Goal: Task Accomplishment & Management: Manage account settings

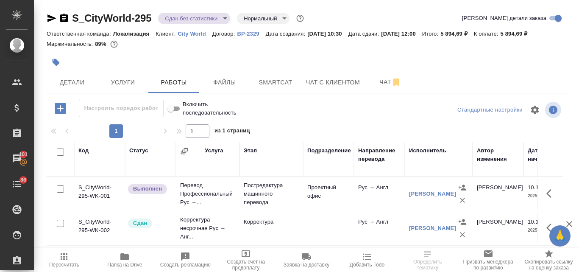
click at [124, 259] on icon "button" at bounding box center [124, 256] width 8 height 7
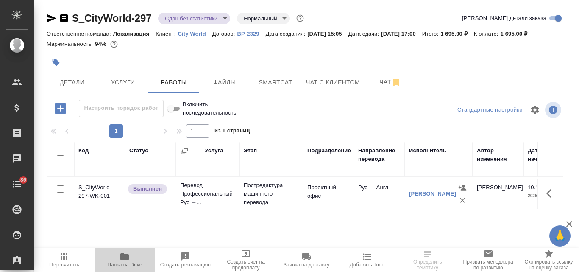
click at [125, 255] on icon "button" at bounding box center [124, 256] width 8 height 7
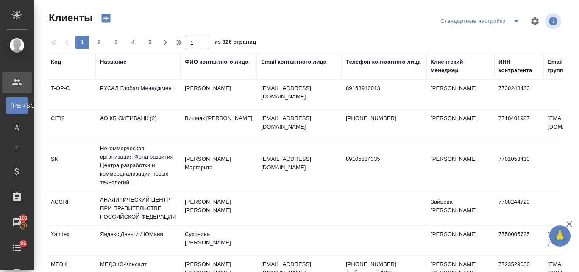
select select "RU"
click at [118, 61] on div "Название" at bounding box center [113, 62] width 26 height 8
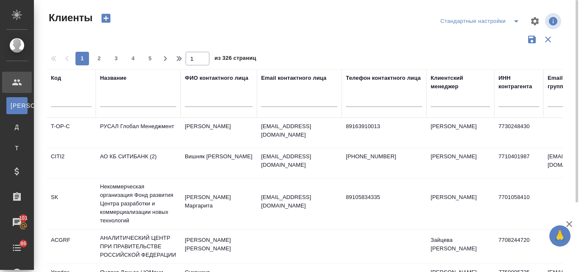
click at [113, 98] on input "text" at bounding box center [138, 101] width 76 height 11
type input "м"
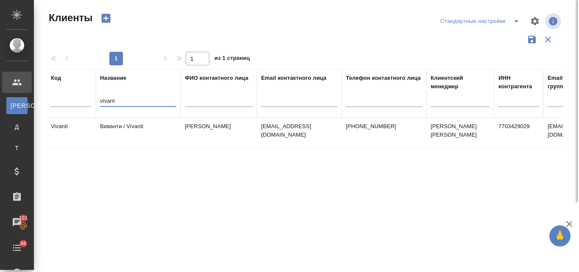
type input "vivant"
click at [149, 128] on td "Виванти / Vivanti" at bounding box center [138, 133] width 85 height 30
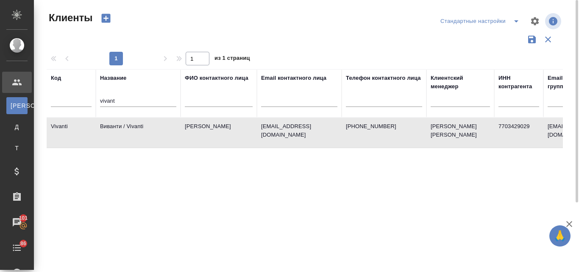
click at [146, 128] on td "Виванти / Vivanti" at bounding box center [138, 133] width 85 height 30
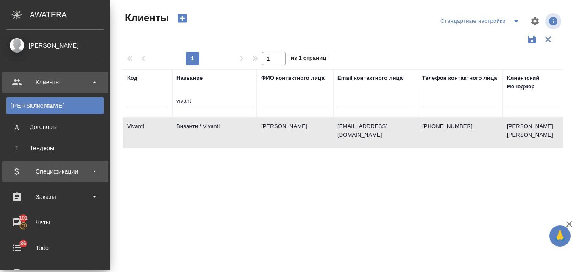
click at [54, 166] on div "Спецификации" at bounding box center [55, 171] width 98 height 13
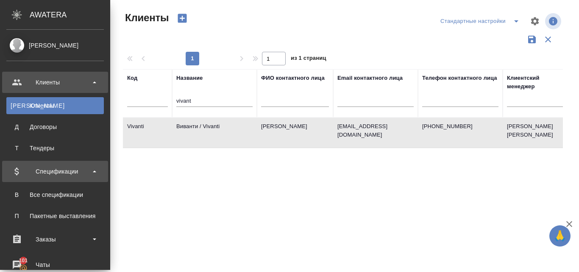
click at [53, 176] on div "Спецификации" at bounding box center [55, 171] width 98 height 13
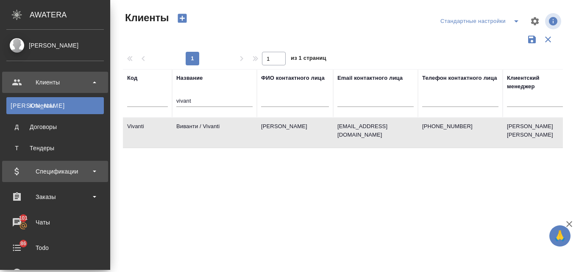
click at [56, 169] on div "Спецификации" at bounding box center [55, 171] width 98 height 13
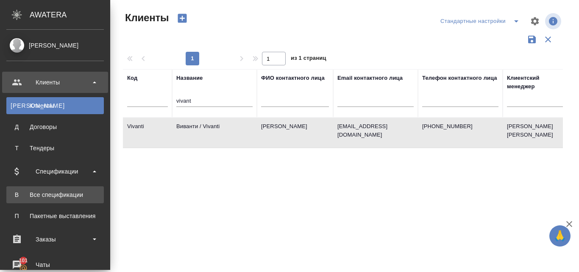
click at [56, 193] on div "Все спецификации" at bounding box center [55, 194] width 89 height 8
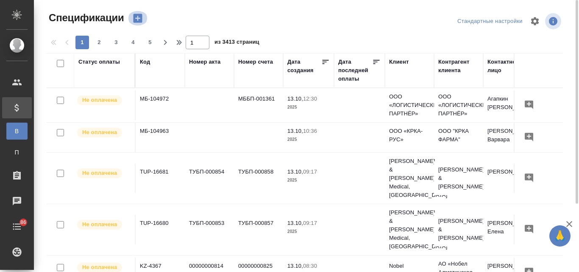
click at [136, 21] on icon "button" at bounding box center [137, 18] width 9 height 9
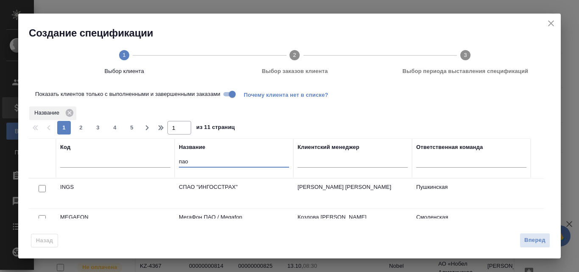
drag, startPoint x: 189, startPoint y: 158, endPoint x: 172, endPoint y: 159, distance: 17.4
click at [174, 159] on tr "Код Название пао Клиентский менеджер Ответственная команда" at bounding box center [279, 158] width 502 height 40
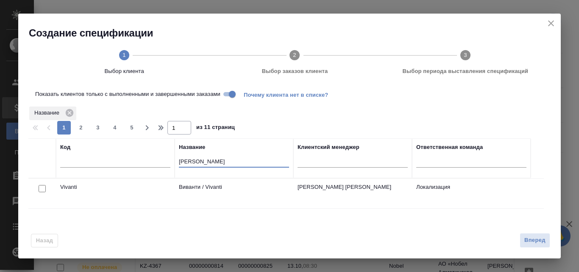
type input "vivan"
click at [42, 189] on input "checkbox" at bounding box center [42, 188] width 7 height 7
checkbox input "true"
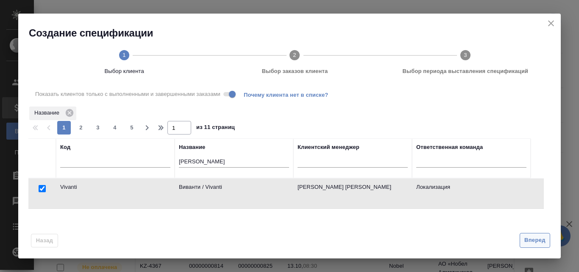
click at [530, 241] on span "Вперед" at bounding box center [534, 240] width 21 height 10
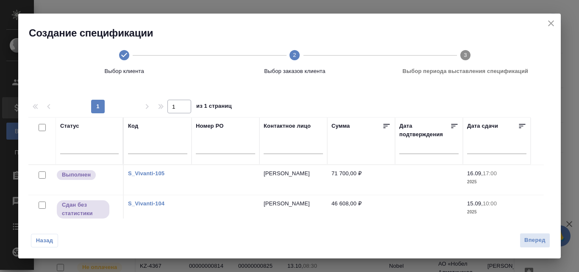
click at [42, 204] on input "checkbox" at bounding box center [42, 204] width 7 height 7
checkbox input "true"
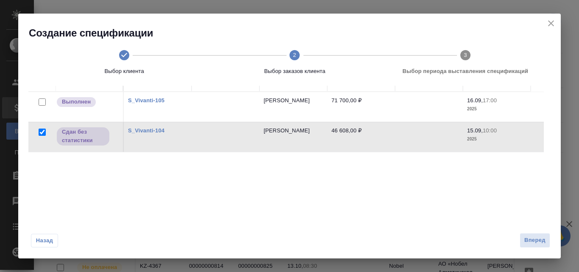
scroll to position [85, 0]
click at [537, 243] on span "Вперед" at bounding box center [534, 240] width 21 height 10
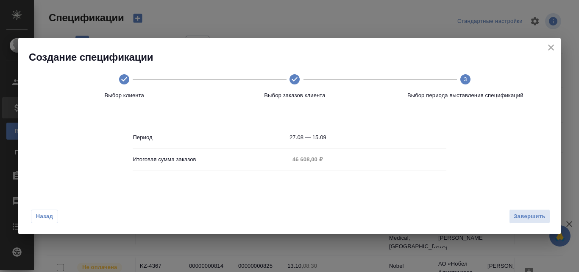
scroll to position [0, 0]
click at [524, 219] on span "Завершить" at bounding box center [530, 217] width 32 height 10
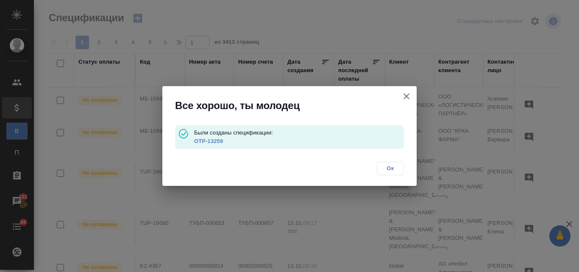
click at [201, 140] on link "OTP-13259" at bounding box center [208, 141] width 29 height 6
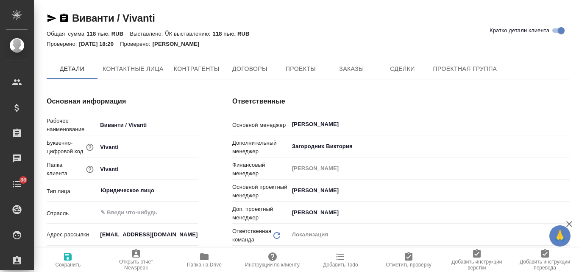
type textarea "x"
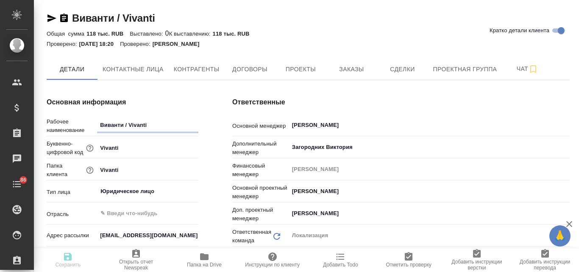
type textarea "x"
click at [347, 64] on span "Заказы" at bounding box center [351, 69] width 41 height 11
type textarea "x"
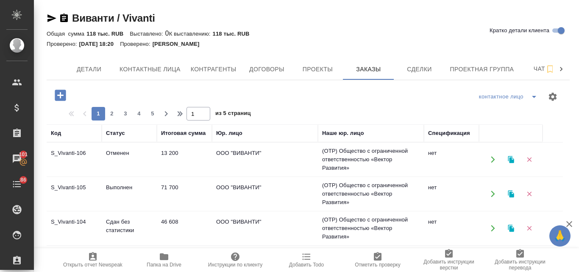
click at [121, 217] on td "Сдан без статистики" at bounding box center [129, 228] width 55 height 30
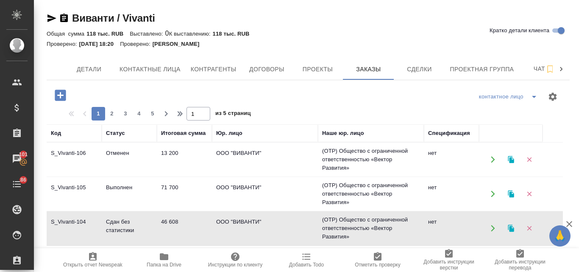
click at [123, 220] on td "Сдан без статистики" at bounding box center [129, 228] width 55 height 30
click at [76, 188] on td "S_Vivanti-105" at bounding box center [74, 194] width 55 height 30
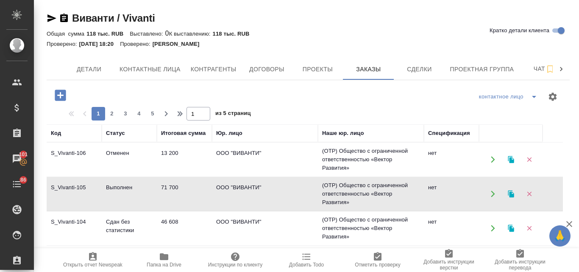
click at [72, 186] on td "S_Vivanti-105" at bounding box center [74, 194] width 55 height 30
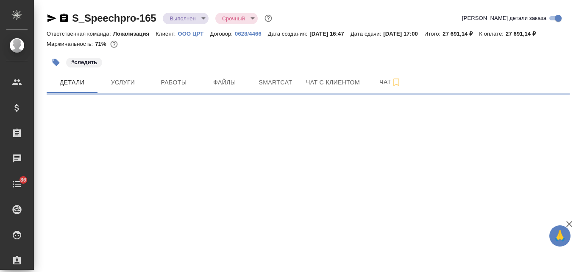
select select "RU"
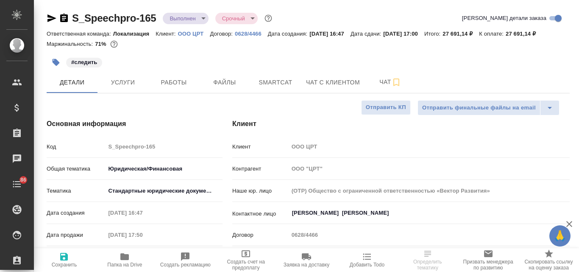
type textarea "x"
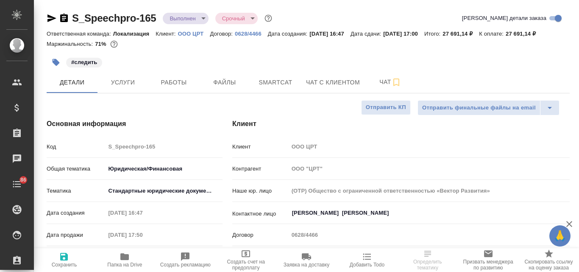
type textarea "x"
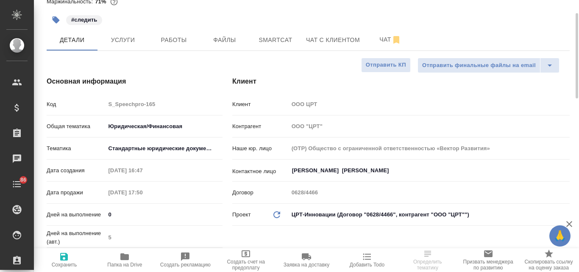
scroll to position [85, 0]
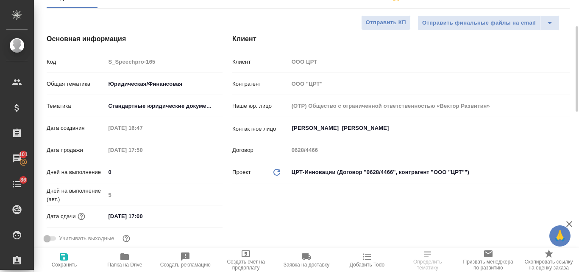
type textarea "x"
select select "RU"
type textarea "x"
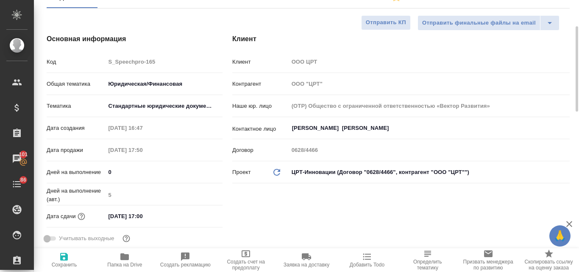
type textarea "x"
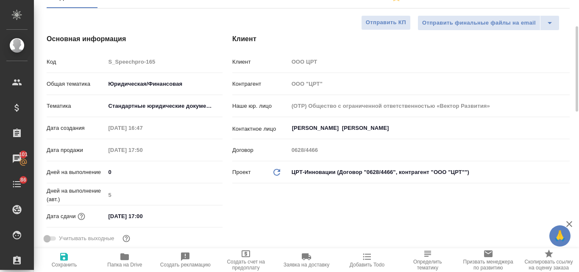
type textarea "x"
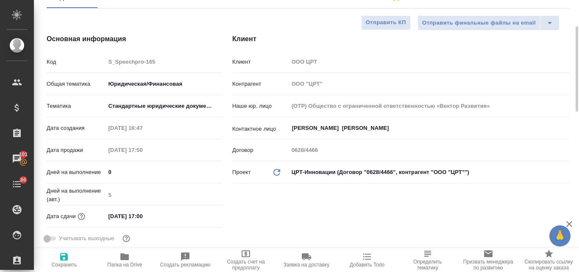
type textarea "x"
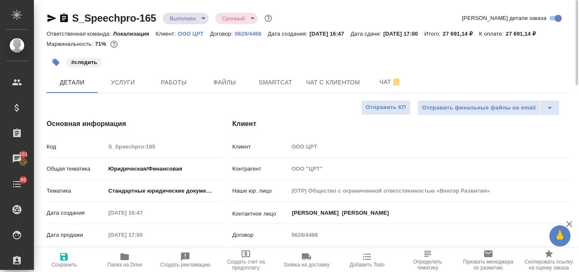
type textarea "x"
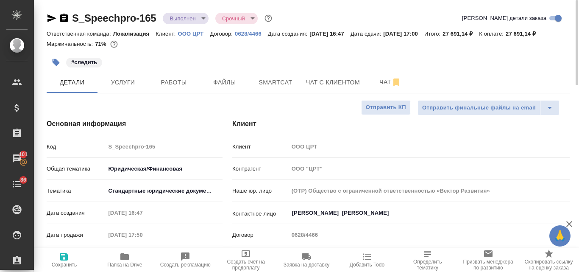
type textarea "x"
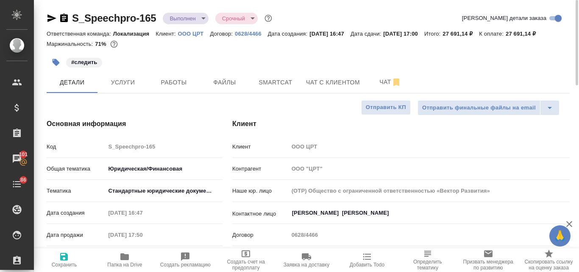
type textarea "x"
click at [129, 84] on span "Услуги" at bounding box center [123, 82] width 41 height 11
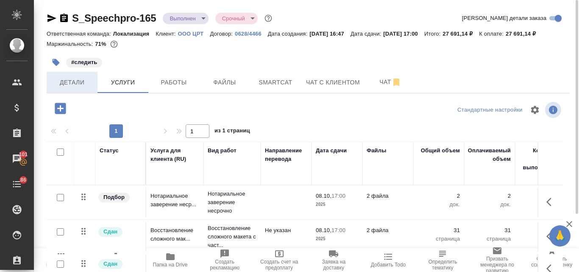
click at [70, 77] on span "Детали" at bounding box center [72, 82] width 41 height 11
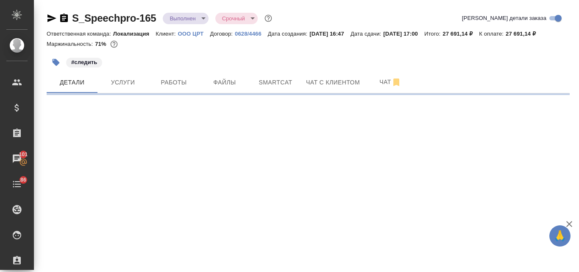
select select "RU"
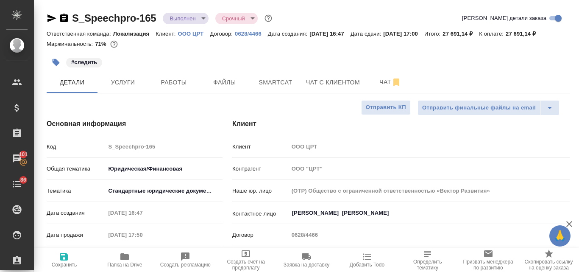
type textarea "x"
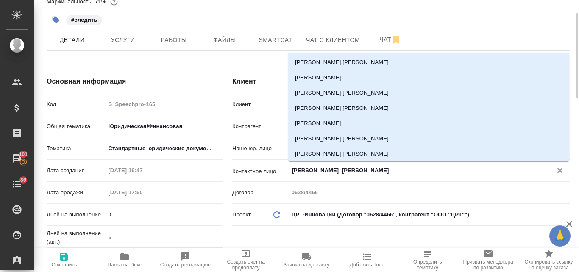
drag, startPoint x: 342, startPoint y: 170, endPoint x: 275, endPoint y: 171, distance: 67.0
click at [274, 171] on div "Контактное лицо Лаевская Ирина ​" at bounding box center [400, 170] width 337 height 15
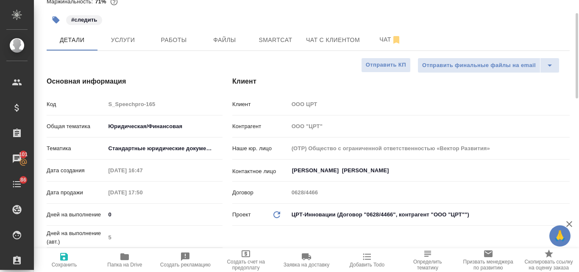
type textarea "x"
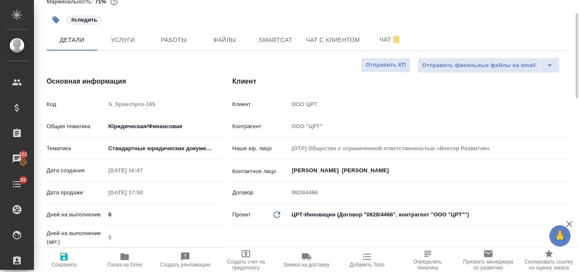
type textarea "x"
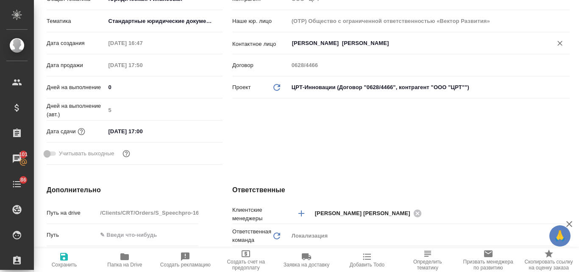
scroll to position [0, 0]
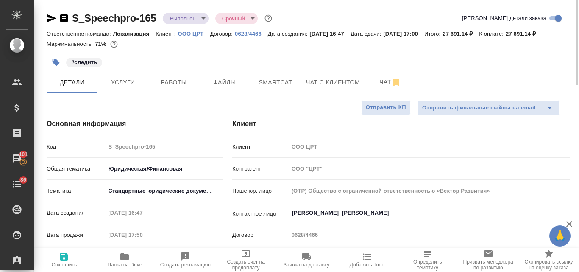
type textarea "x"
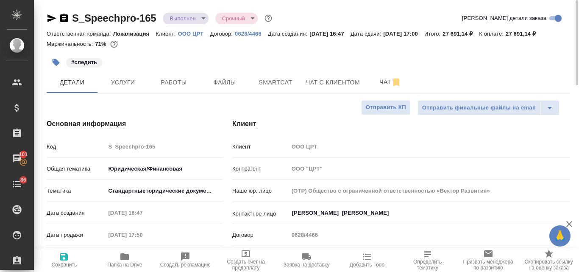
type textarea "x"
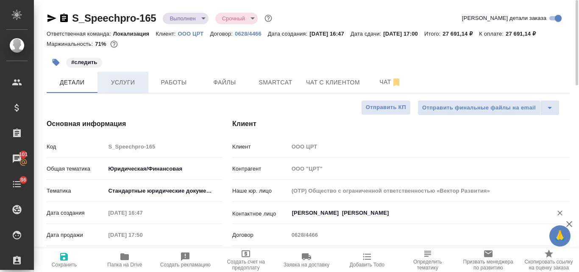
type textarea "x"
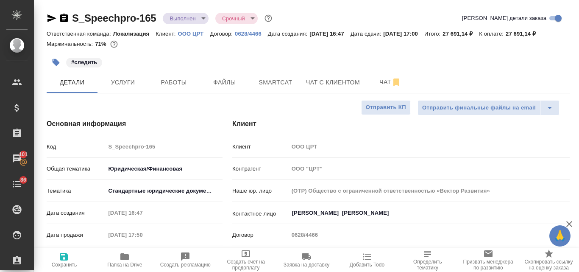
type textarea "x"
click at [50, 15] on icon "button" at bounding box center [52, 18] width 10 height 10
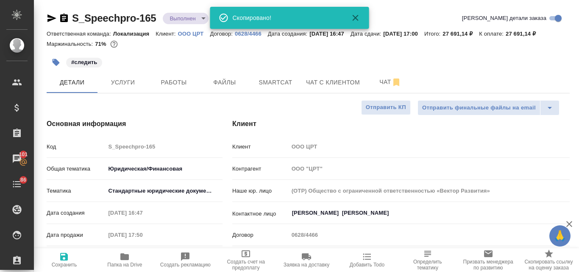
type textarea "x"
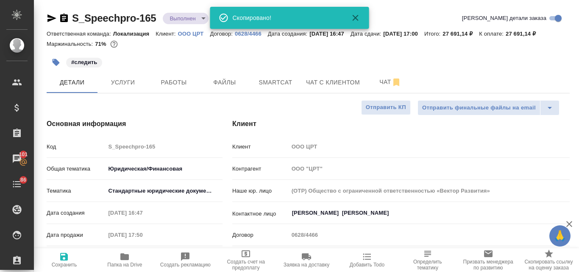
type textarea "x"
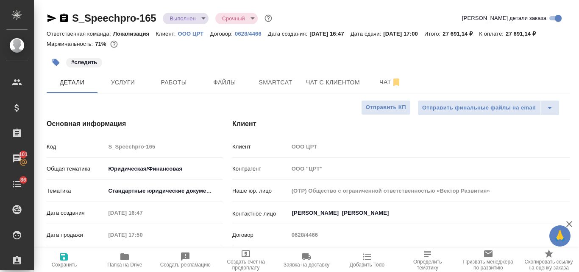
type textarea "x"
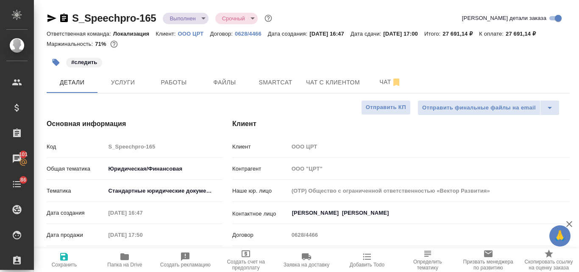
type textarea "x"
click at [142, 88] on span "Услуги" at bounding box center [123, 82] width 41 height 11
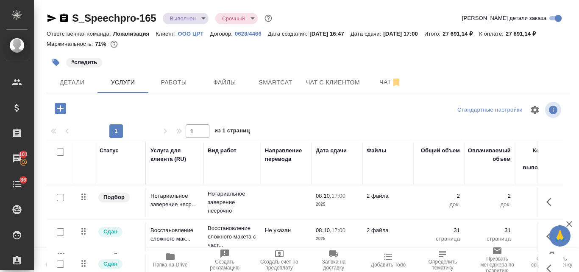
click at [45, 21] on div "S_Speechpro-165 Выполнен completed Срочный urgent Кратко детали заказа Ответств…" at bounding box center [308, 173] width 532 height 346
click at [49, 18] on icon "button" at bounding box center [52, 18] width 10 height 10
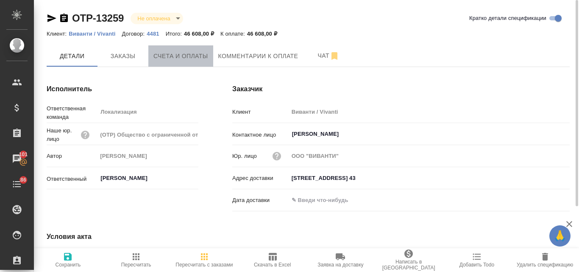
click at [169, 56] on span "Счета и оплаты" at bounding box center [180, 56] width 55 height 11
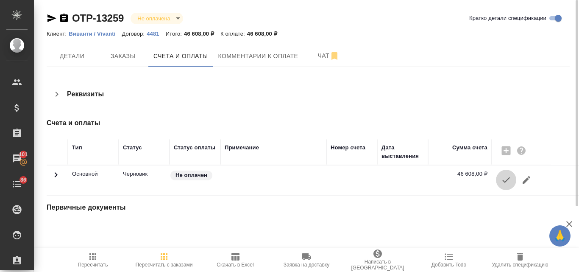
click at [503, 180] on icon "button" at bounding box center [506, 180] width 8 height 6
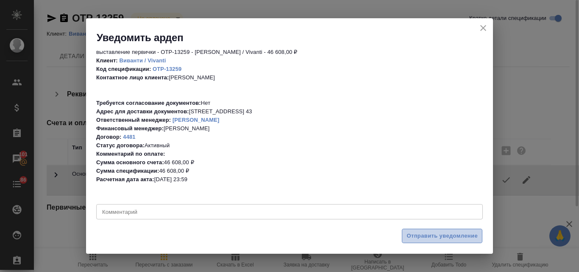
click at [432, 238] on span "Отправить уведомление" at bounding box center [442, 236] width 71 height 10
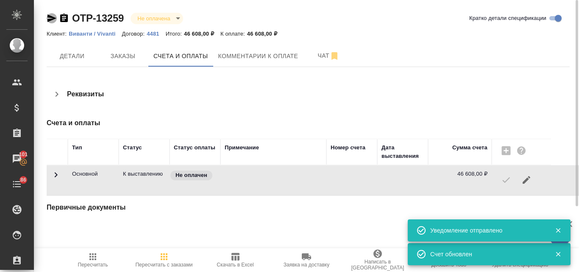
click at [48, 19] on icon "button" at bounding box center [51, 18] width 9 height 8
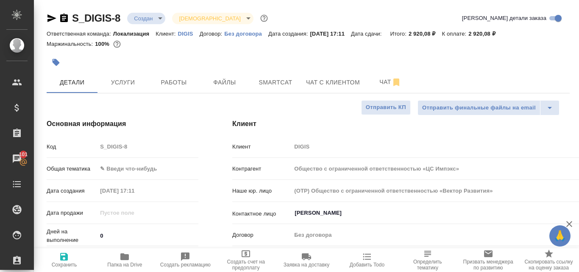
select select "RU"
type input "Общество с ограниченной ответственностью «ЦС Импэкс»"
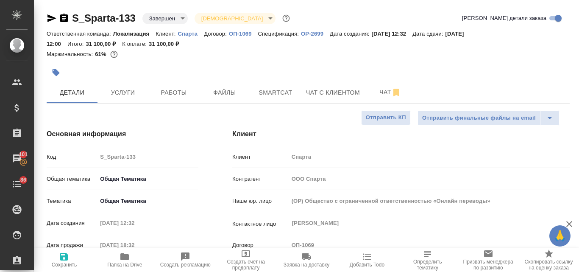
select select "RU"
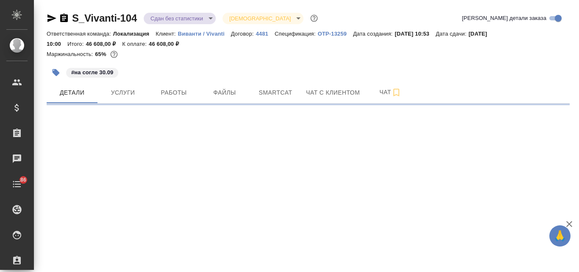
select select "RU"
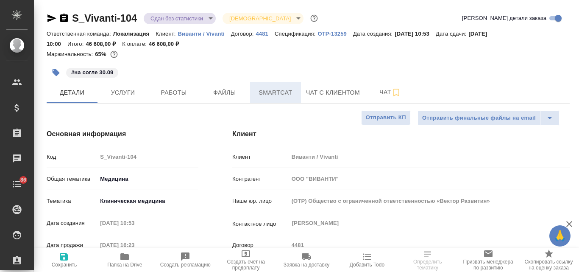
type textarea "x"
type input "[PERSON_NAME]"
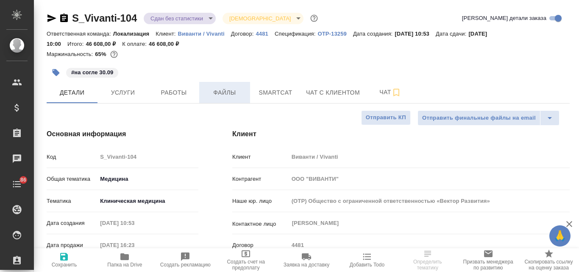
click at [228, 93] on span "Файлы" at bounding box center [224, 92] width 41 height 11
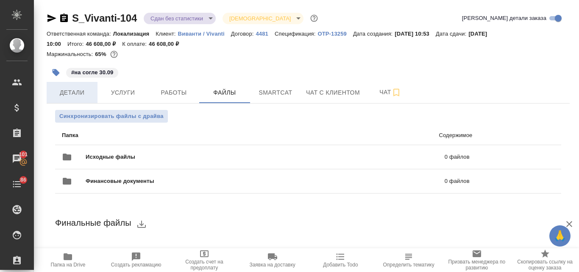
click at [88, 93] on span "Детали" at bounding box center [72, 92] width 41 height 11
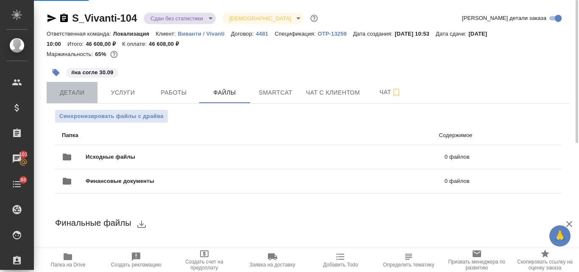
click at [80, 95] on span "Детали" at bounding box center [72, 92] width 41 height 11
click at [67, 95] on span "Детали" at bounding box center [72, 92] width 41 height 11
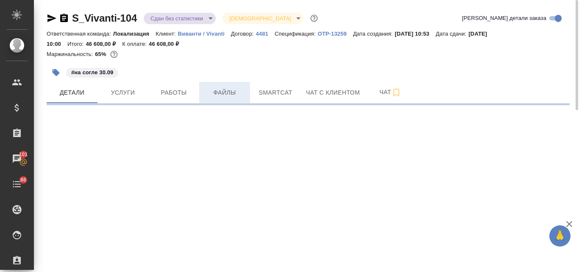
select select "RU"
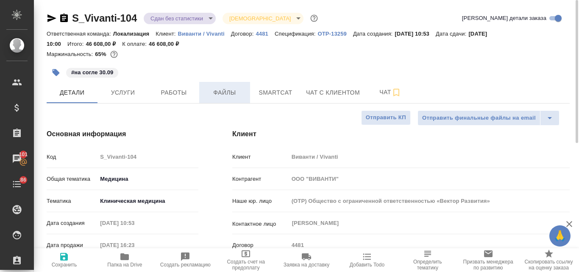
type textarea "x"
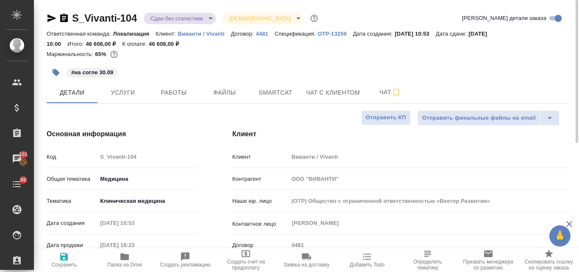
type textarea "x"
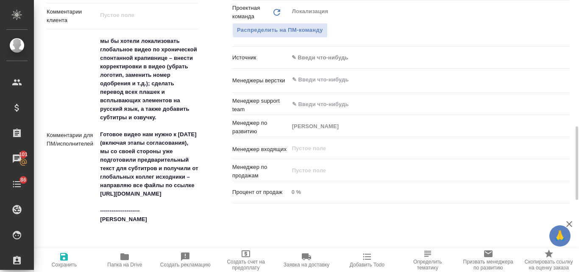
scroll to position [551, 0]
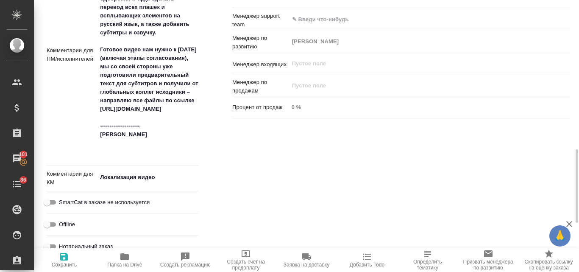
type textarea "x"
drag, startPoint x: 100, startPoint y: 117, endPoint x: 139, endPoint y: 130, distance: 40.8
click at [139, 130] on textarea "мы бы хотели локализовать глобальное видео по хронической спонтанной крапивнице…" at bounding box center [148, 54] width 100 height 209
type textarea "x"
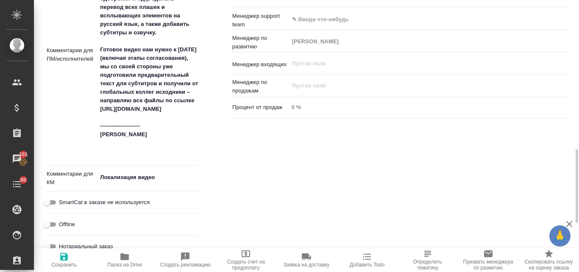
type textarea "x"
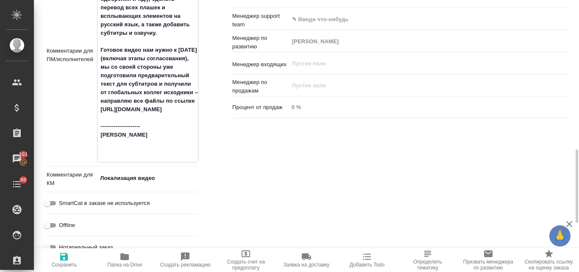
click at [237, 157] on div "Ответственные Клиентские менеджеры Муталимов Марк ​ Ответственная команда Обнов…" at bounding box center [400, 38] width 371 height 482
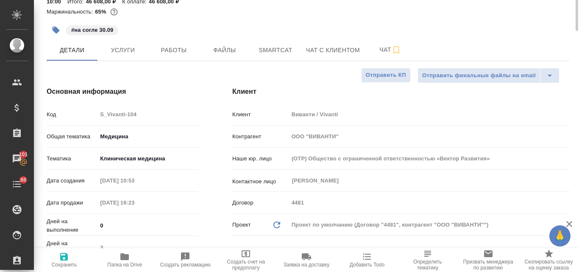
scroll to position [0, 0]
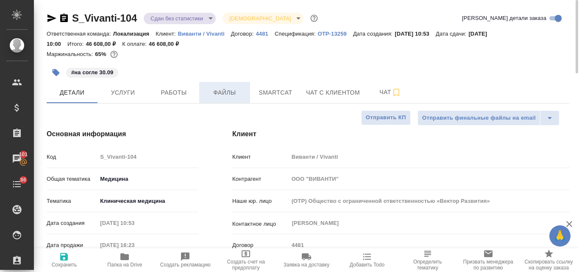
click at [226, 94] on span "Файлы" at bounding box center [224, 92] width 41 height 11
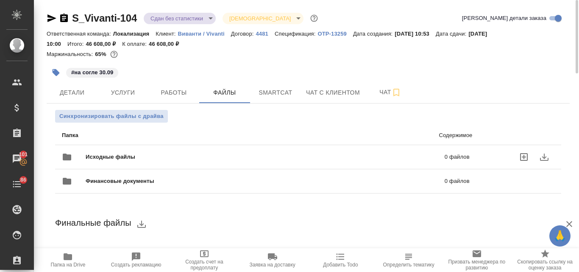
click at [196, 151] on div "Исходные файлы 0 файлов" at bounding box center [266, 157] width 408 height 20
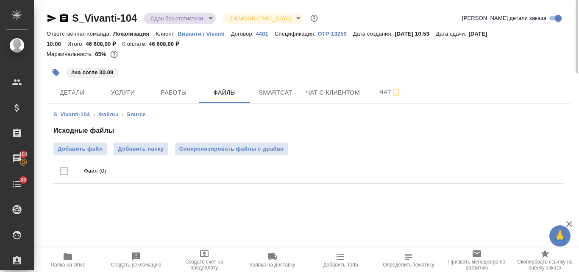
click at [65, 258] on icon "button" at bounding box center [68, 256] width 8 height 7
click at [271, 153] on button "Синхронизировать файлы с драйва" at bounding box center [231, 148] width 113 height 13
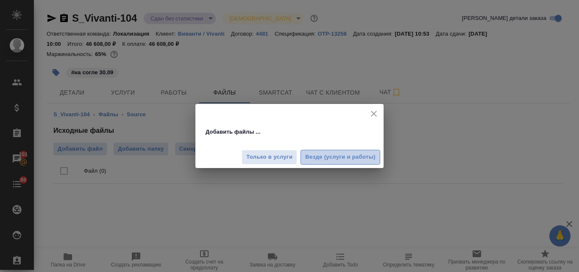
click at [347, 159] on span "Везде (услуги и работы)" at bounding box center [340, 157] width 70 height 10
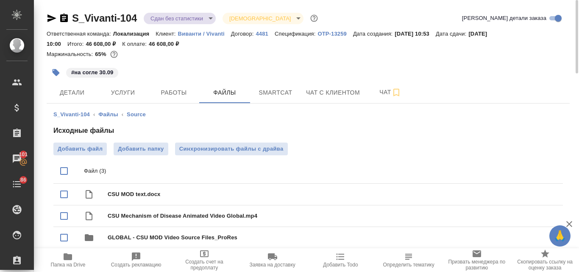
click at [264, 31] on p "4481" at bounding box center [265, 34] width 19 height 6
click at [329, 31] on p "OTP-13259" at bounding box center [335, 34] width 35 height 6
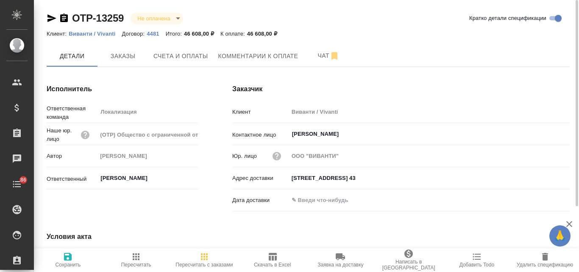
click at [273, 259] on icon "button" at bounding box center [273, 257] width 8 height 8
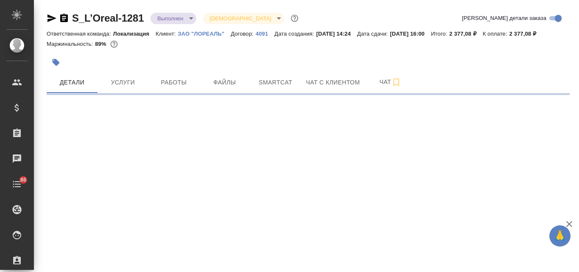
select select "RU"
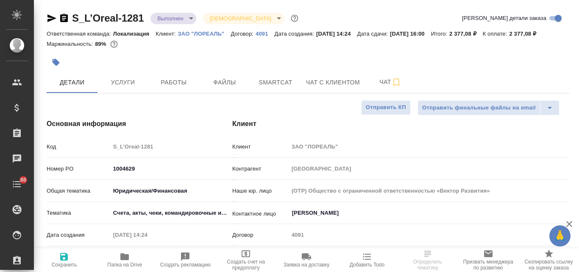
type textarea "x"
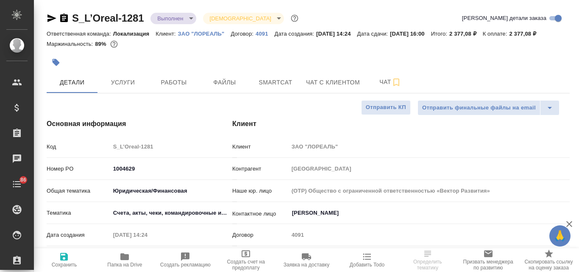
type textarea "x"
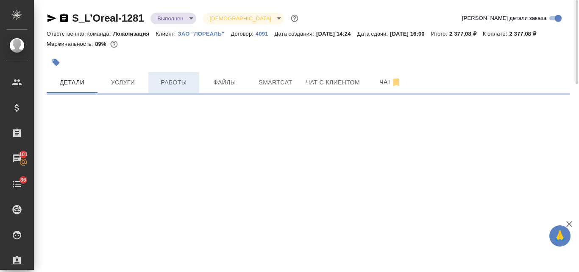
select select "RU"
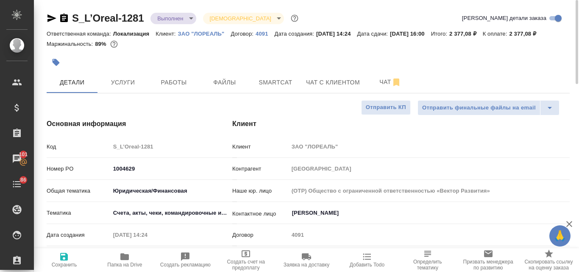
type textarea "x"
click at [190, 20] on body "🙏 .cls-1 fill:#fff; AWATERA Valyaeva Anna Клиенты Спецификации Заказы 101 Чаты …" at bounding box center [289, 136] width 579 height 272
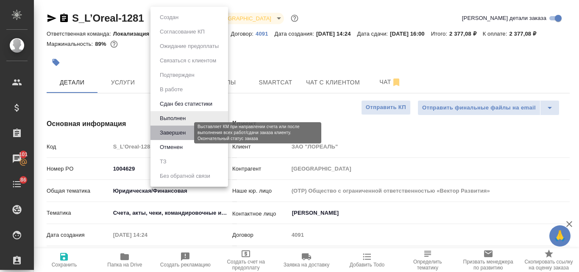
click at [174, 135] on button "Завершен" at bounding box center [172, 132] width 31 height 9
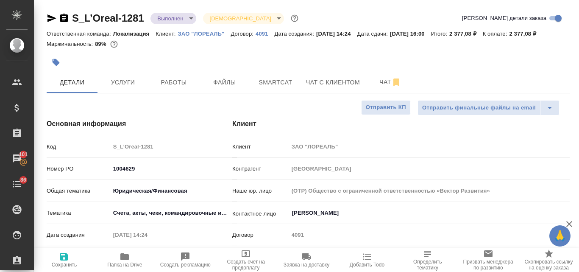
type textarea "x"
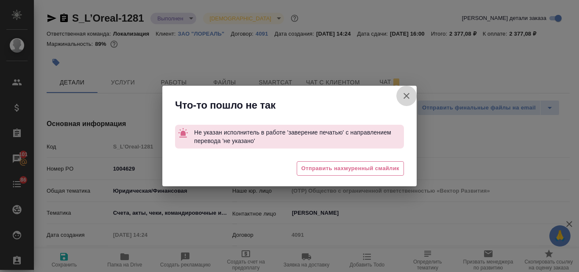
click at [403, 97] on icon "button" at bounding box center [406, 96] width 10 height 10
type textarea "x"
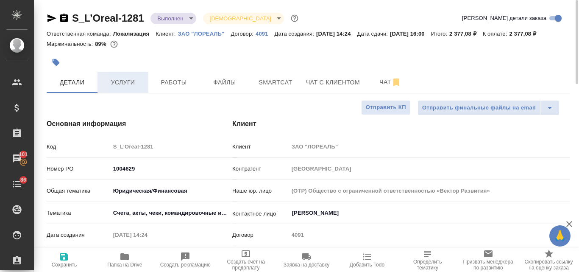
click at [116, 85] on span "Услуги" at bounding box center [123, 82] width 41 height 11
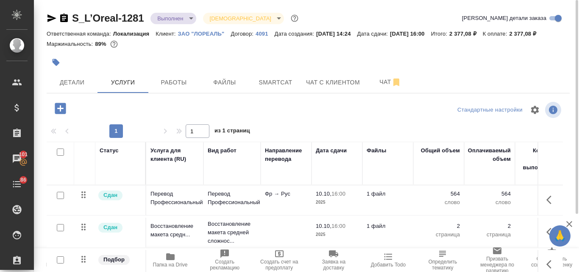
scroll to position [42, 0]
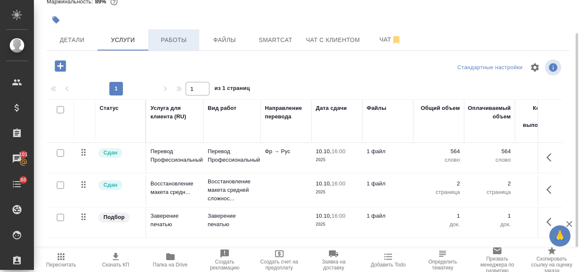
click at [173, 41] on span "Работы" at bounding box center [173, 40] width 41 height 11
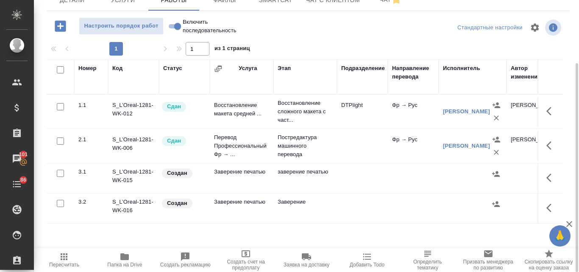
click at [133, 170] on td "S_L’Oreal-1281-WK-015" at bounding box center [133, 178] width 51 height 30
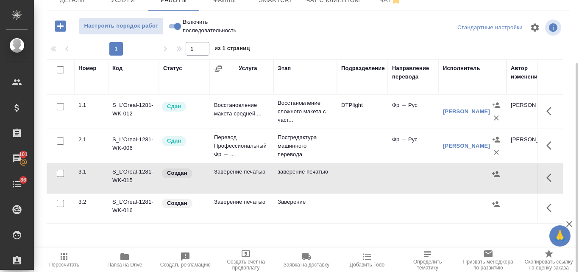
click at [138, 171] on td "S_L’Oreal-1281-WK-015" at bounding box center [133, 178] width 51 height 30
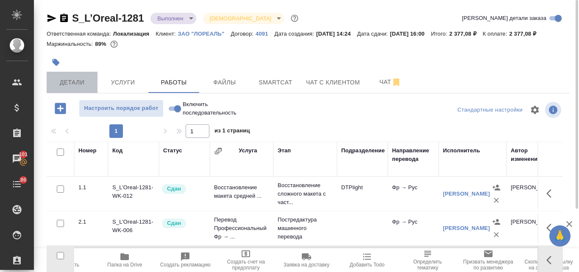
click at [82, 82] on span "Детали" at bounding box center [72, 82] width 41 height 11
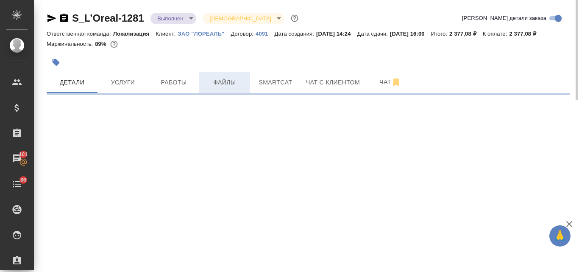
select select "RU"
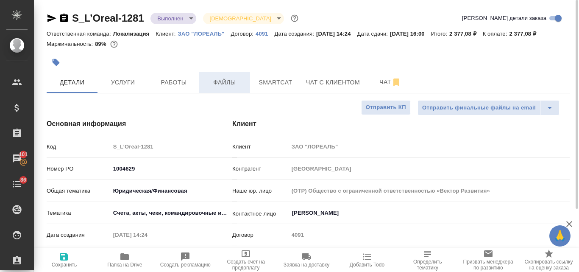
type textarea "x"
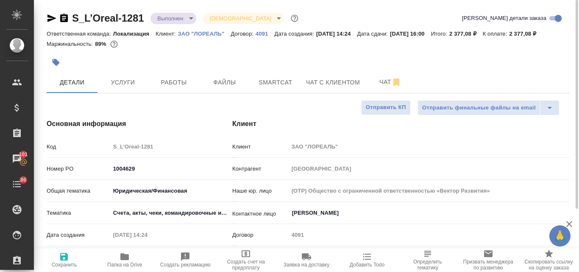
type textarea "x"
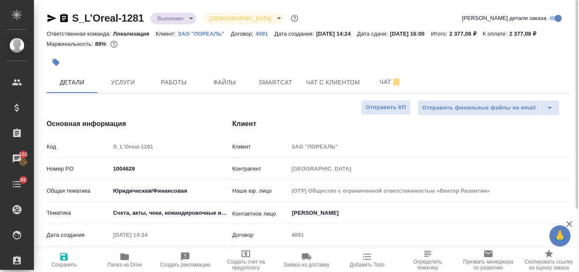
type textarea "x"
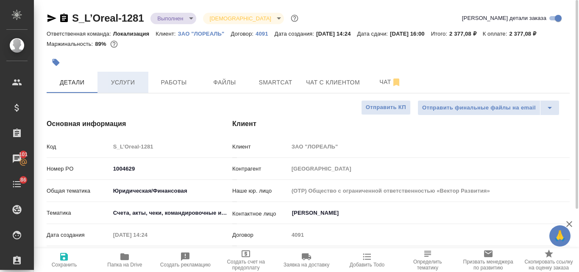
click at [122, 84] on span "Услуги" at bounding box center [123, 82] width 41 height 11
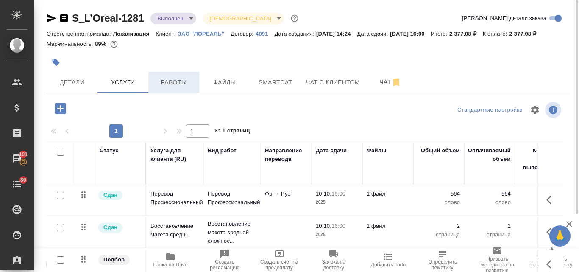
click at [188, 86] on span "Работы" at bounding box center [173, 82] width 41 height 11
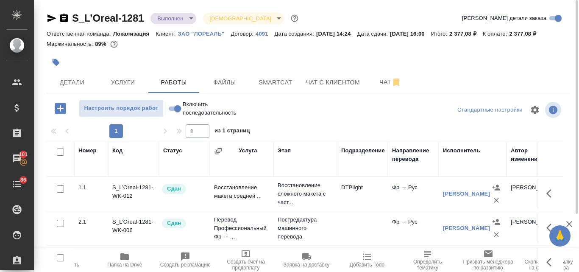
scroll to position [82, 0]
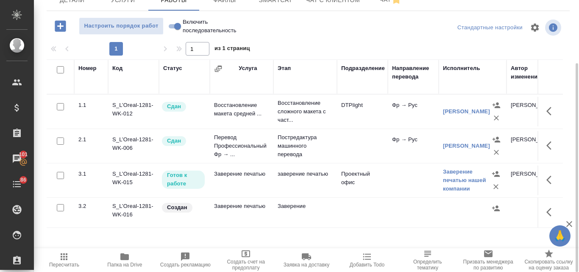
drag, startPoint x: 269, startPoint y: 247, endPoint x: 320, endPoint y: 254, distance: 51.3
click at [320, 254] on div "Пересчитать Папка на Drive Создать рекламацию Создать счет на предоплату Заявка…" at bounding box center [306, 260] width 545 height 24
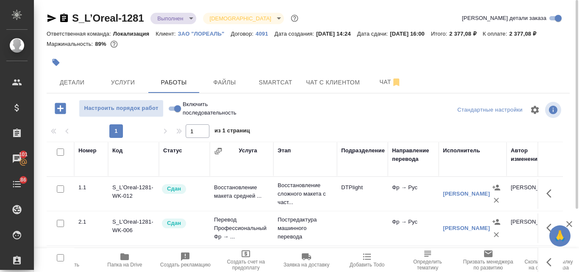
click at [190, 21] on body "🙏 .cls-1 fill:#fff; AWATERA Valyaeva Anna Клиенты Спецификации Заказы 101 Чаты …" at bounding box center [289, 136] width 579 height 272
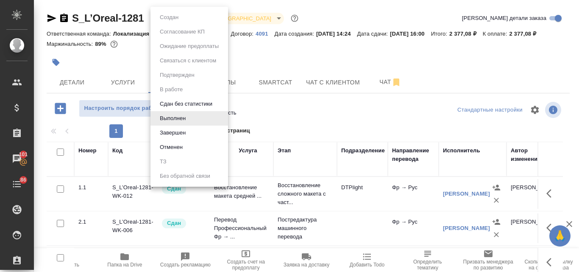
click at [197, 131] on li "Завершен" at bounding box center [189, 132] width 78 height 14
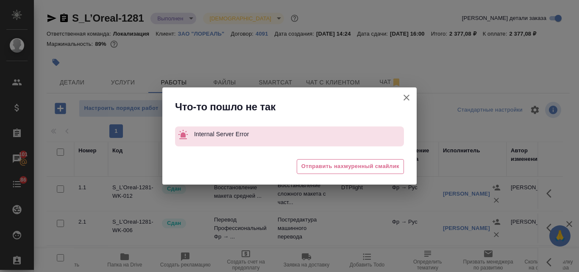
click at [409, 96] on icon "button" at bounding box center [406, 97] width 10 height 10
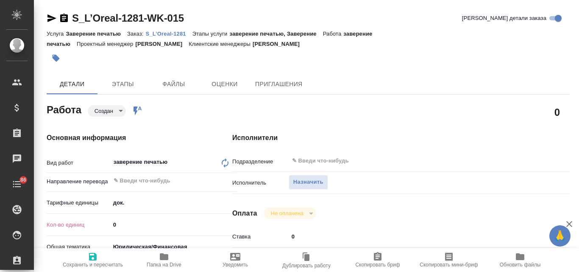
type textarea "x"
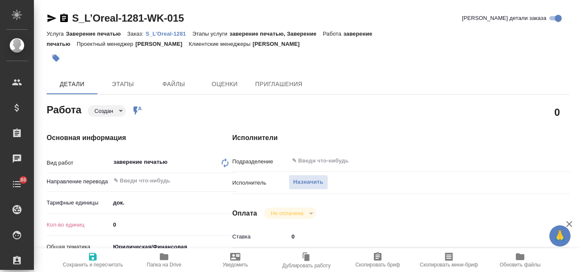
type textarea "x"
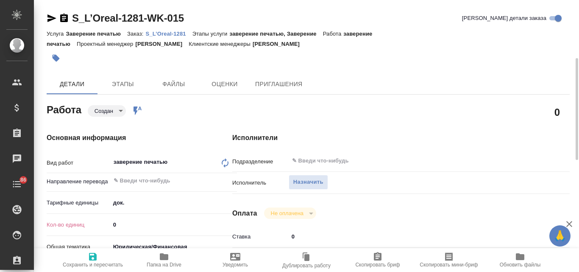
scroll to position [42, 0]
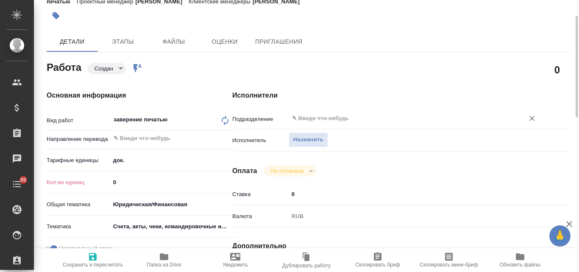
type textarea "x"
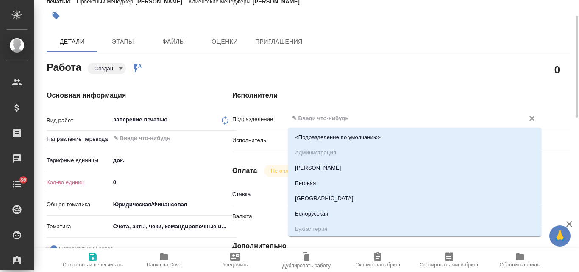
click at [306, 118] on input "text" at bounding box center [401, 118] width 220 height 10
type textarea "x"
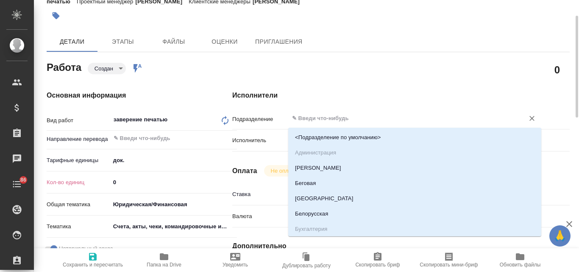
type textarea "x"
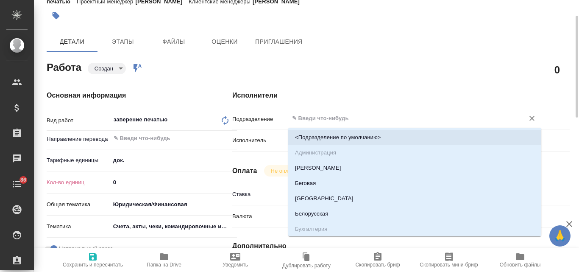
type textarea "x"
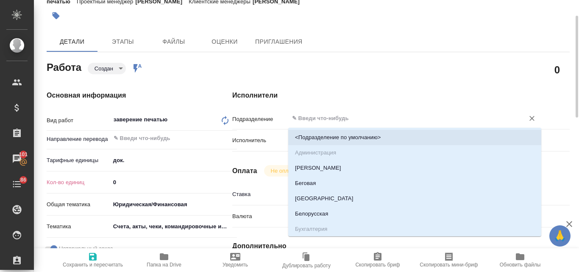
type textarea "x"
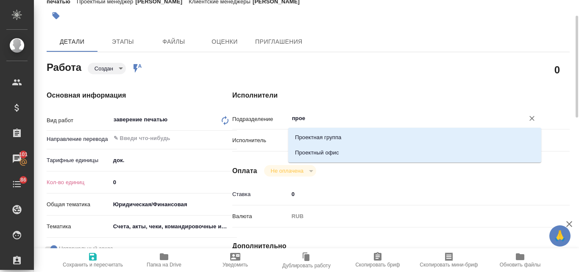
type input "проек"
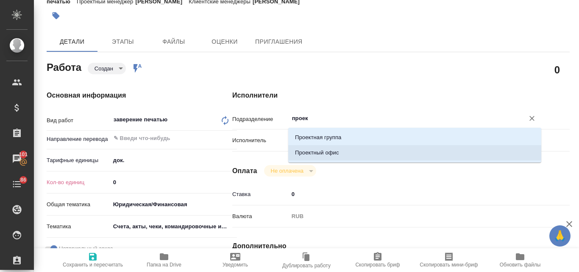
click at [325, 147] on li "Проектный офис" at bounding box center [414, 152] width 253 height 15
type textarea "x"
type input "Проектный офис"
type textarea "x"
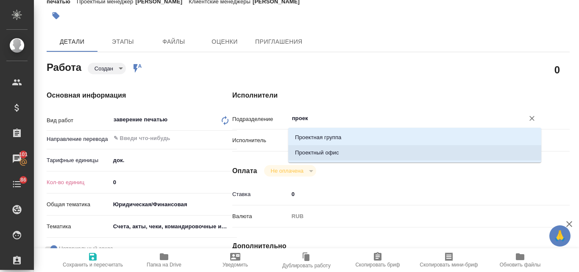
type textarea "x"
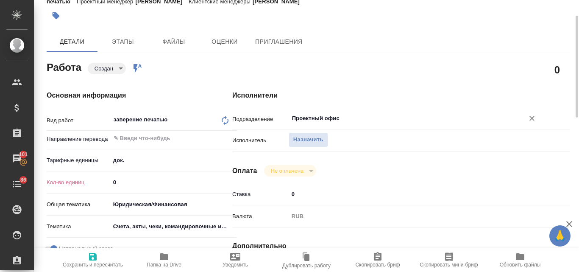
type input "Проектный офис"
click at [117, 180] on input "0" at bounding box center [173, 182] width 127 height 12
type textarea "x"
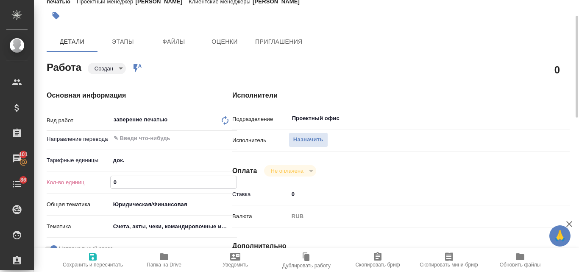
type textarea "x"
type input "2"
type textarea "x"
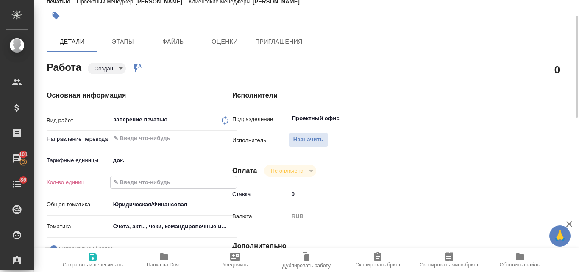
type textarea "x"
type input "2"
type textarea "x"
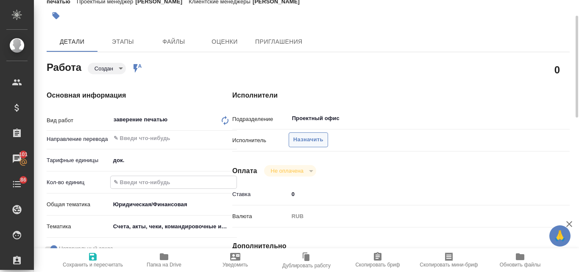
type textarea "x"
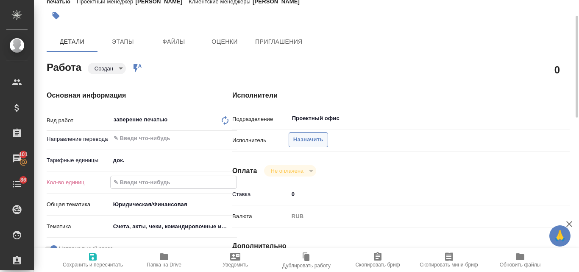
type input "1"
type textarea "x"
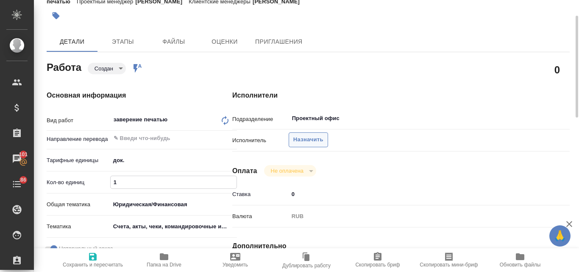
type input "1"
click at [304, 134] on button "Назначить" at bounding box center [308, 139] width 39 height 15
type textarea "x"
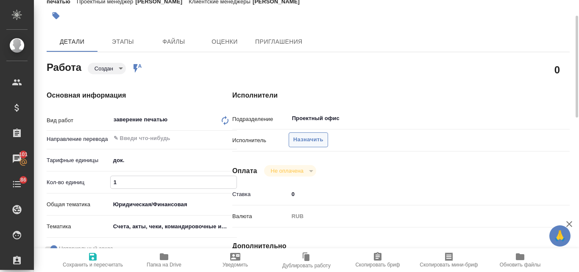
type textarea "x"
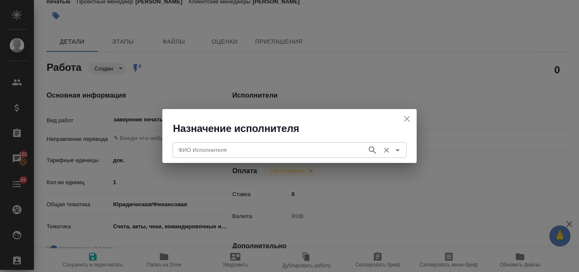
click at [225, 150] on input "ФИО Исполнителя" at bounding box center [269, 150] width 188 height 10
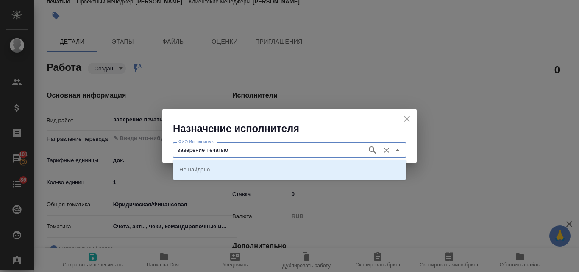
type input "заверение печатью"
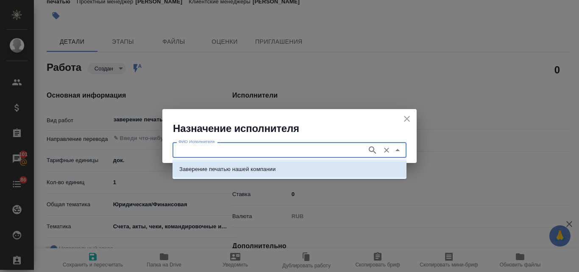
click at [229, 167] on p "Заверение печатью нашей компании" at bounding box center [227, 169] width 96 height 8
type input "Заверение печатью нашей компании"
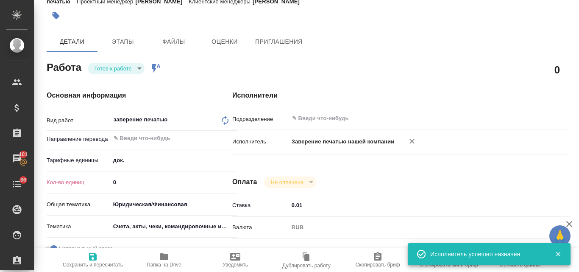
type textarea "x"
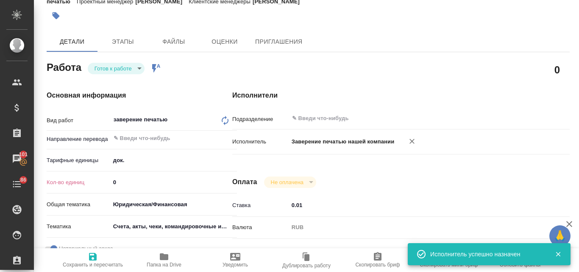
type textarea "x"
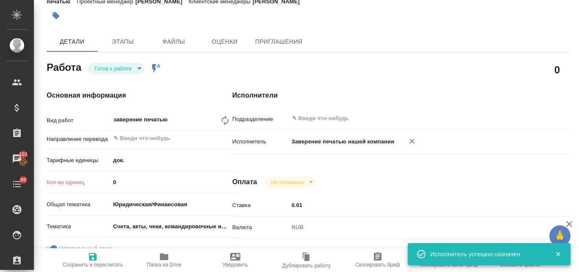
type textarea "x"
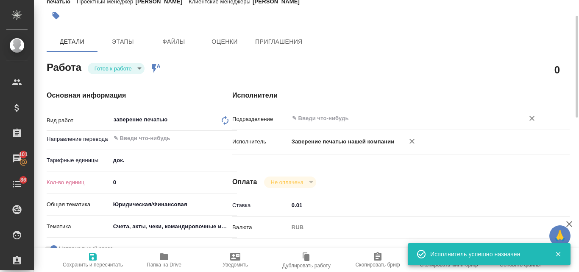
type textarea "x"
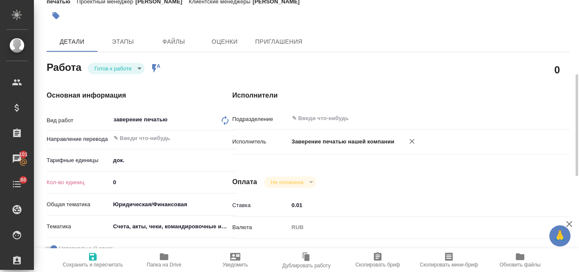
scroll to position [127, 0]
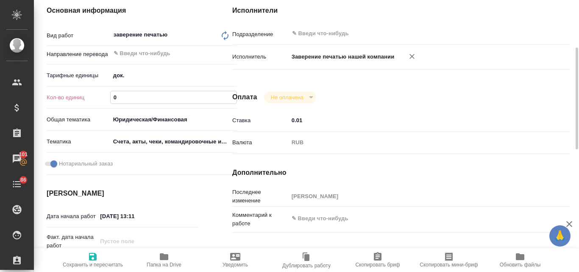
drag, startPoint x: 117, startPoint y: 97, endPoint x: 109, endPoint y: 98, distance: 8.1
click at [109, 98] on div "Кол-во единиц 0" at bounding box center [142, 97] width 190 height 15
type textarea "x"
type input "1"
type textarea "x"
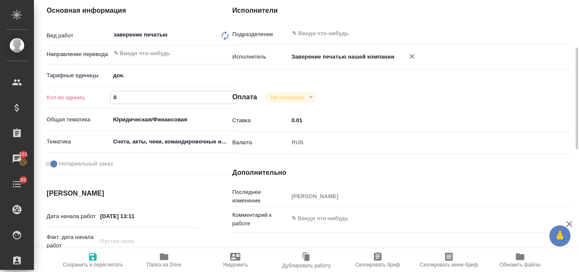
type textarea "x"
type input "1"
click at [91, 255] on icon "button" at bounding box center [93, 257] width 8 height 8
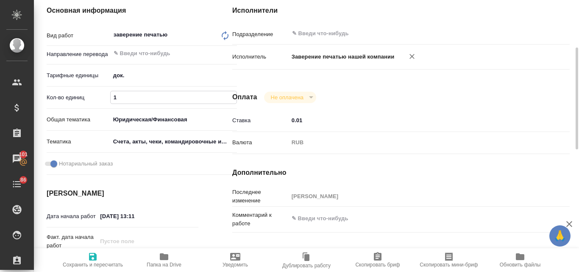
type textarea "x"
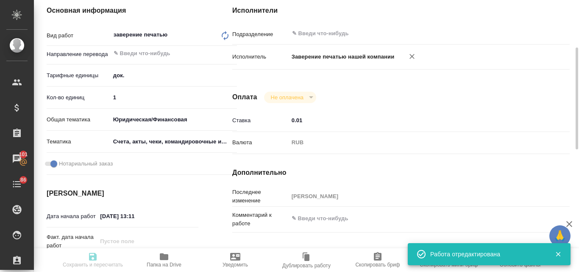
type input "readyForWork"
type textarea "заверение печатью"
type textarea "x"
type input "5a8b1489cc6b4906c91bfd8b"
type input "1"
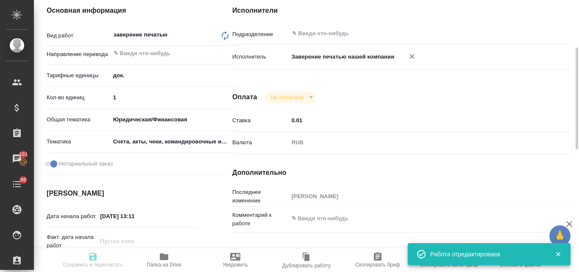
type input "yr-fn"
type input "5f647205b73bc97568ca66c0"
checkbox input "true"
type input "09.10.2025 13:11"
type input "10.10.2025 16:00"
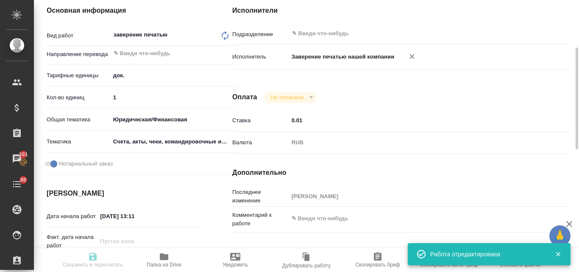
type input "10.10.2025 16:00"
type input "notPayed"
type input "0.01"
type input "RUB"
type input "Валяева Анна"
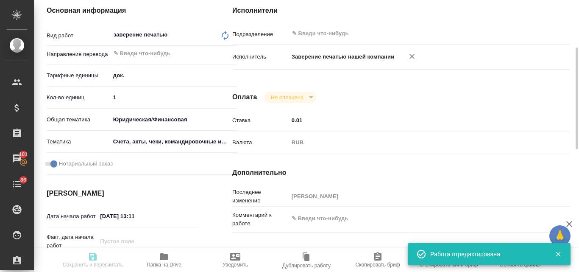
type textarea "x"
type textarea "/Clients/Loreal/Orders/S_L’Oreal-1281/Legal/S_L’Oreal-1281-WK-015"
type textarea "x"
type input "S_L’Oreal-1281"
type input "1004629"
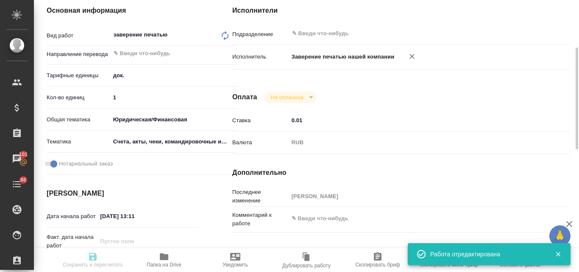
type input "Заверение печатью"
type input "заверение печатью, Заверение"
type input "Валяева Анна"
type input "Арсеньева Вера"
type input "/Clients/Loreal/Orders/S_L’Oreal-1281"
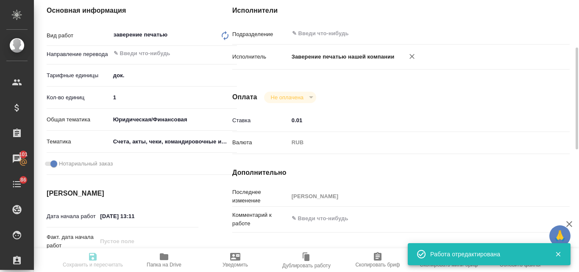
type textarea "x"
type textarea "Просьба подготовить перевод экспортной декларации во вложении"
type textarea "x"
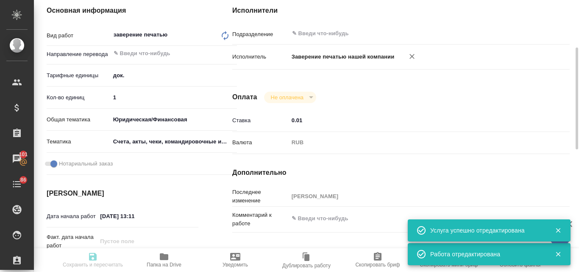
type textarea "x"
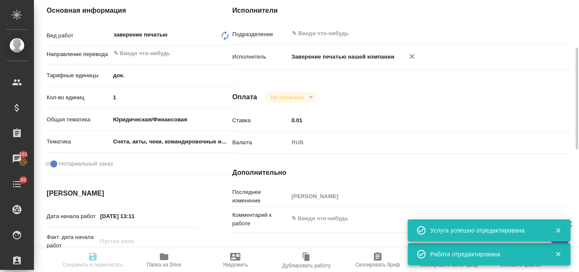
type textarea "x"
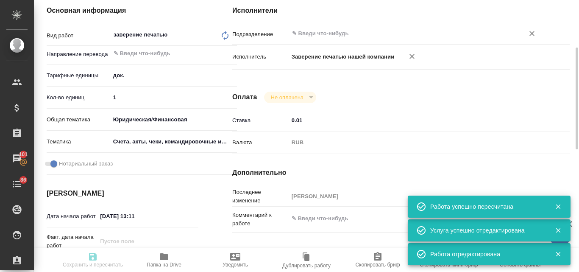
type input "readyForWork"
type textarea "заверение печатью"
type textarea "x"
type input "5a8b1489cc6b4906c91bfd8b"
type input "1"
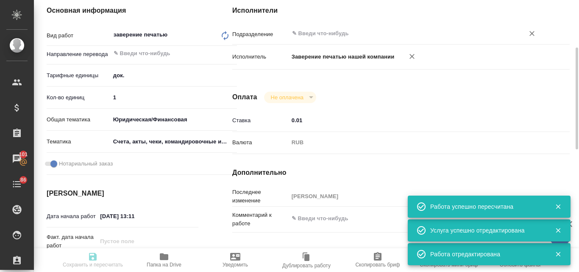
type input "yr-fn"
type input "5f647205b73bc97568ca66c0"
checkbox input "true"
type input "09.10.2025 13:11"
type input "10.10.2025 16:00"
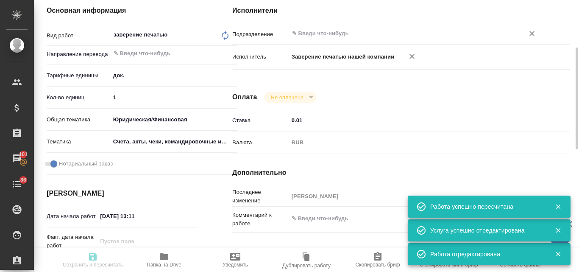
type input "10.10.2025 16:00"
type input "notPayed"
type input "0.01"
type input "RUB"
type input "Валяева Анна"
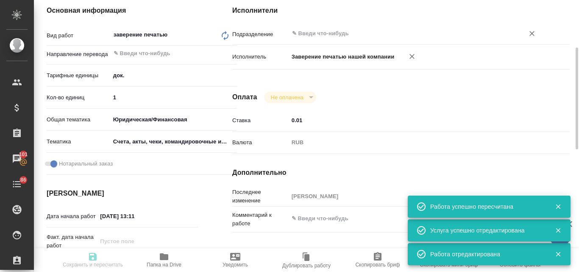
type textarea "x"
type textarea "/Clients/Loreal/Orders/S_L’Oreal-1281/Legal/S_L’Oreal-1281-WK-015"
type textarea "x"
type input "S_L’Oreal-1281"
type input "1004629"
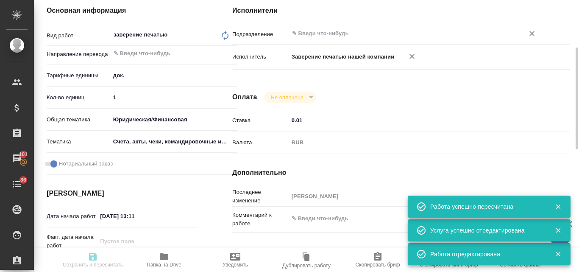
type input "Заверение печатью"
type input "заверение печатью, Заверение"
type input "Валяева Анна"
type input "Арсеньева Вера"
type input "/Clients/Loreal/Orders/S_L’Oreal-1281"
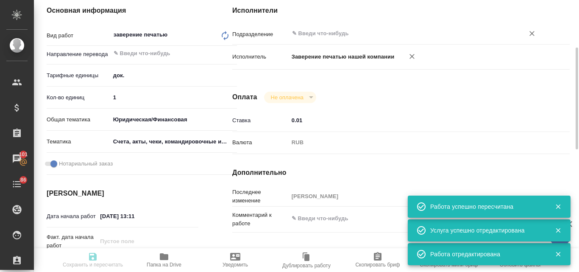
type textarea "x"
type textarea "Просьба подготовить перевод экспортной декларации во вложении"
type textarea "x"
click at [323, 35] on input "text" at bounding box center [401, 33] width 220 height 10
type textarea "x"
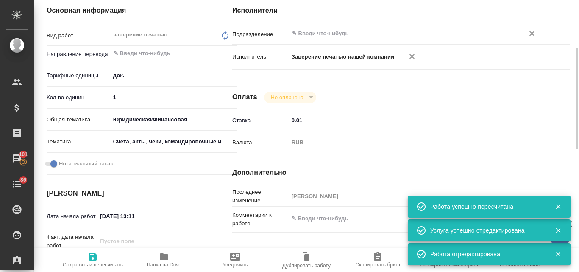
type textarea "x"
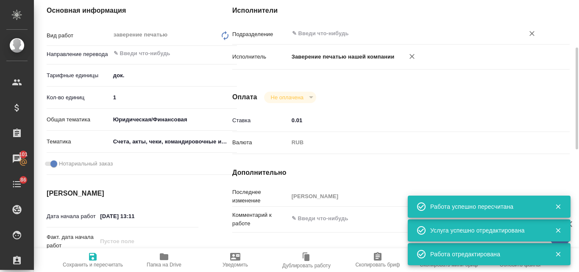
type textarea "x"
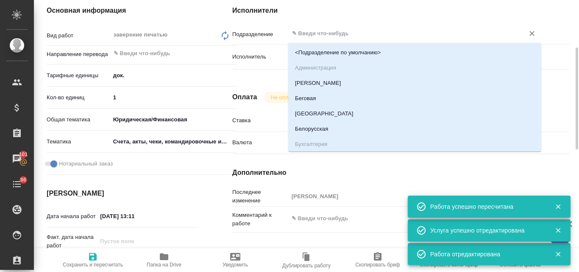
type textarea "x"
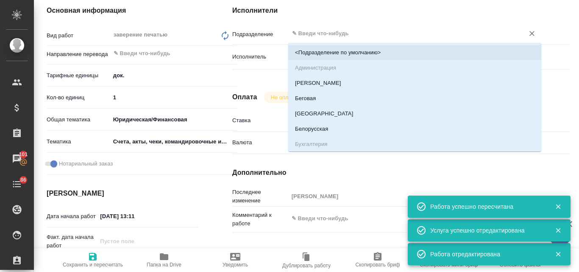
type textarea "x"
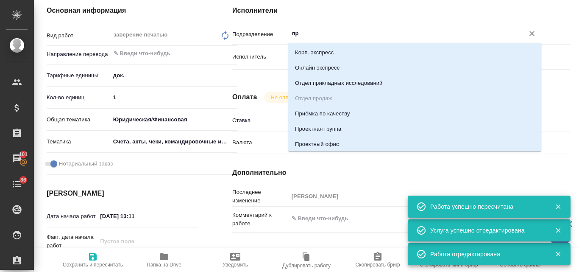
type input "про"
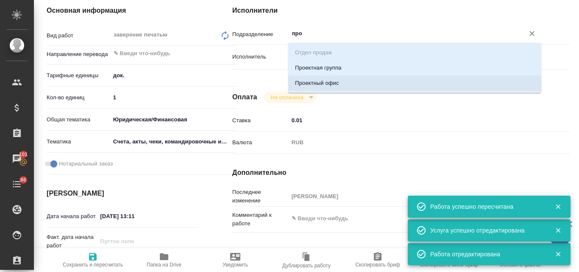
click at [320, 84] on li "Проектный офис" at bounding box center [414, 82] width 253 height 15
type textarea "x"
type input "Проектный офис"
type textarea "x"
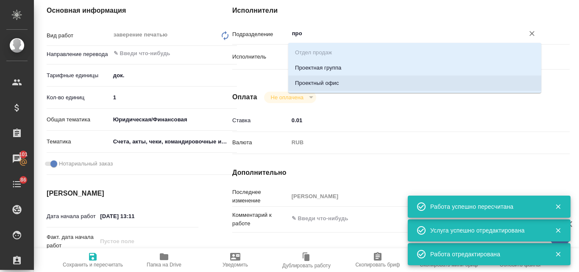
type textarea "x"
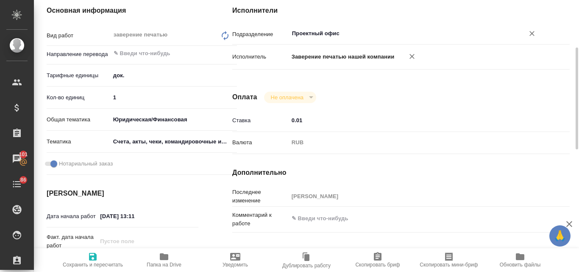
type input "Проектный офис"
click at [87, 258] on span "Сохранить и пересчитать" at bounding box center [92, 259] width 61 height 16
type textarea "x"
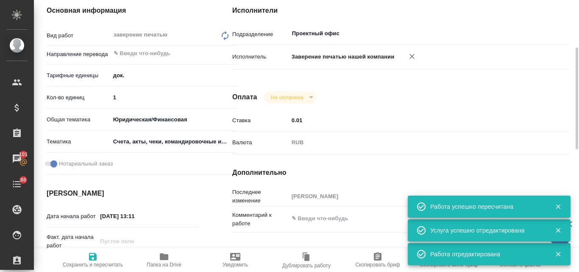
scroll to position [42, 0]
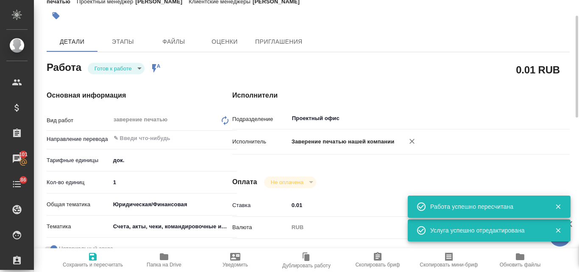
click at [138, 67] on body "🙏 .cls-1 fill:#fff; AWATERA Valyaeva Anna Клиенты Спецификации Заказы 101 Чаты …" at bounding box center [289, 136] width 579 height 272
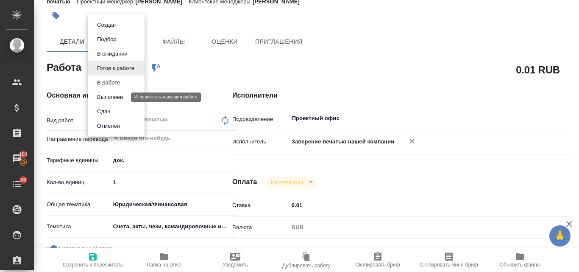
click at [121, 95] on button "Выполнен" at bounding box center [110, 96] width 31 height 9
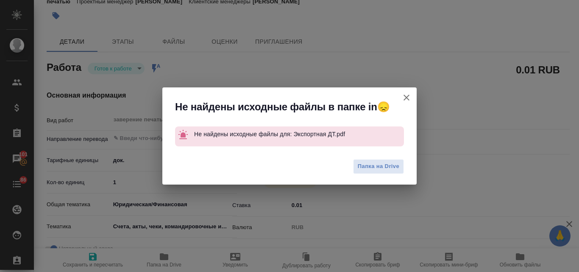
click at [409, 95] on icon "button" at bounding box center [406, 97] width 10 height 10
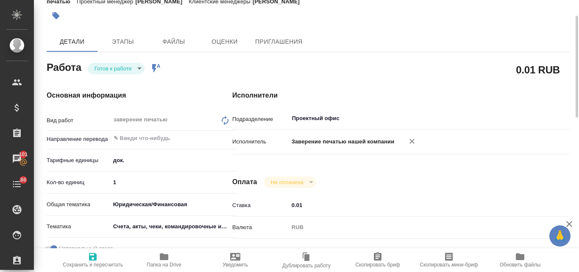
scroll to position [0, 0]
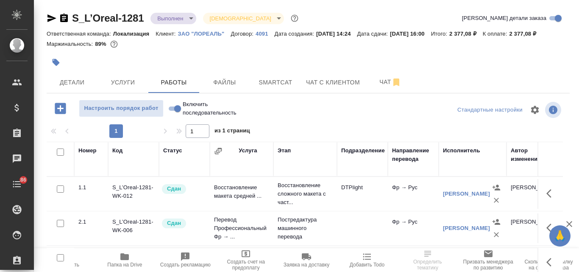
click at [193, 17] on body "🙏 .cls-1 fill:#fff; AWATERA Valyaeva [PERSON_NAME] Спецификации Заказы Чаты 86 …" at bounding box center [289, 136] width 579 height 272
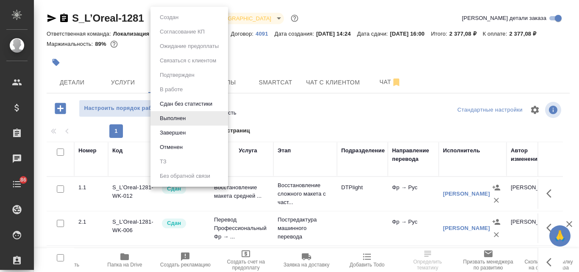
click at [189, 131] on li "Завершен" at bounding box center [189, 132] width 78 height 14
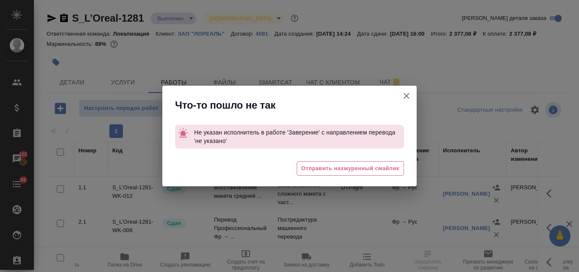
click at [408, 93] on icon "button" at bounding box center [406, 96] width 10 height 10
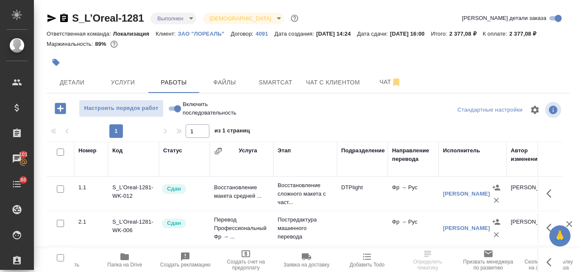
scroll to position [82, 0]
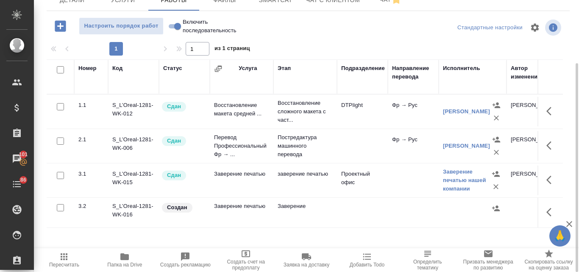
click at [124, 207] on td "S_L’Oreal-1281-WK-016" at bounding box center [133, 213] width 51 height 30
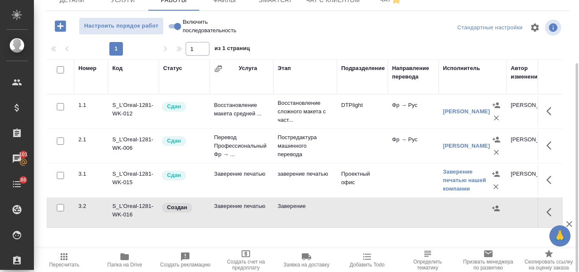
click at [124, 207] on td "S_L’Oreal-1281-WK-016" at bounding box center [133, 213] width 51 height 30
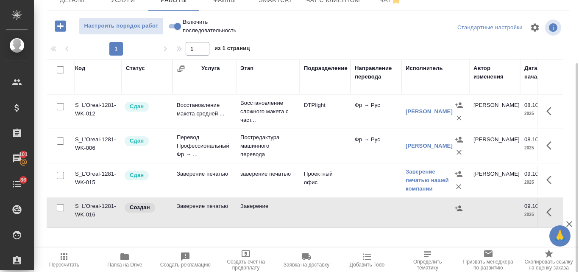
scroll to position [0, 0]
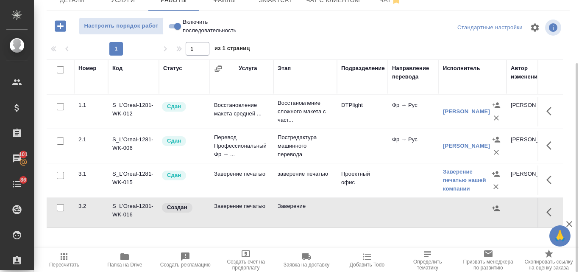
click at [59, 207] on input "checkbox" at bounding box center [60, 207] width 7 height 7
checkbox input "true"
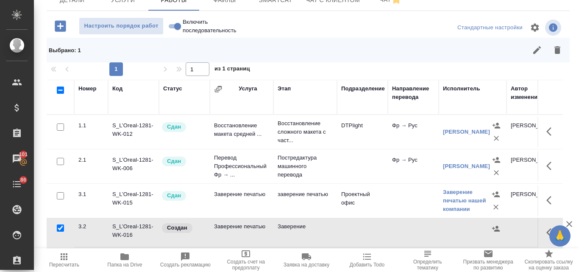
click at [557, 52] on icon "button" at bounding box center [558, 50] width 6 height 8
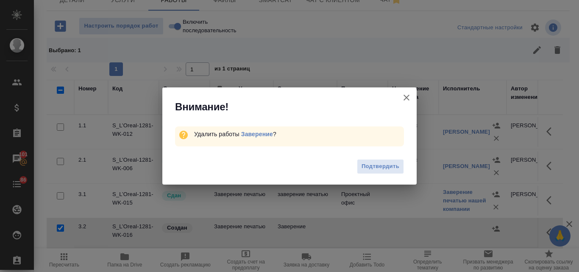
click at [379, 166] on span "Подтвердить" at bounding box center [381, 167] width 38 height 10
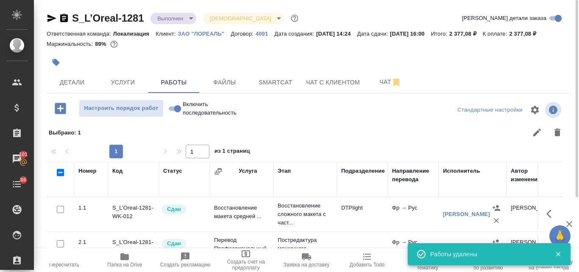
click at [192, 17] on body "🙏 .cls-1 fill:#fff; AWATERA Valyaeva Anna Клиенты Спецификации Заказы 101 Чаты …" at bounding box center [289, 136] width 579 height 272
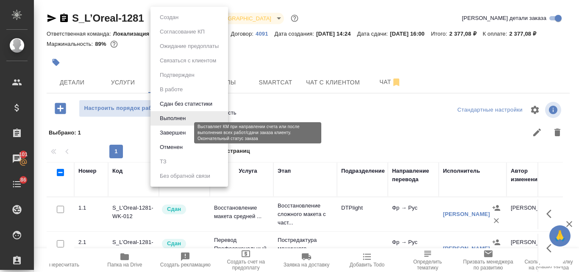
click at [178, 133] on button "Завершен" at bounding box center [172, 132] width 31 height 9
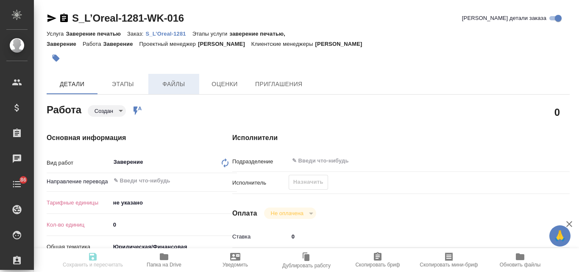
type textarea "x"
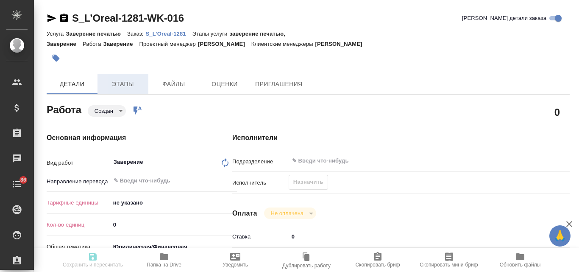
type textarea "x"
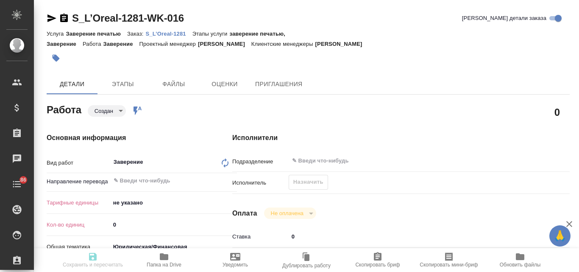
type textarea "x"
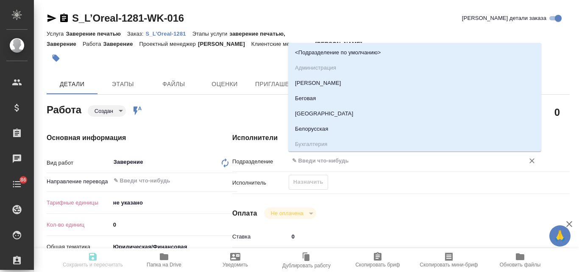
click at [315, 164] on input "text" at bounding box center [401, 161] width 220 height 10
type textarea "x"
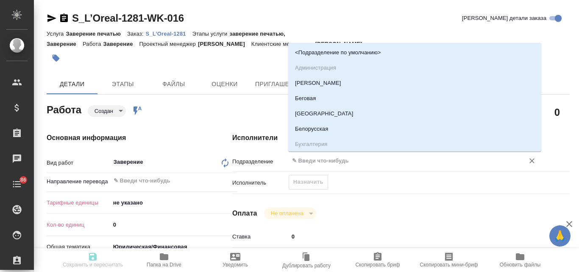
type textarea "x"
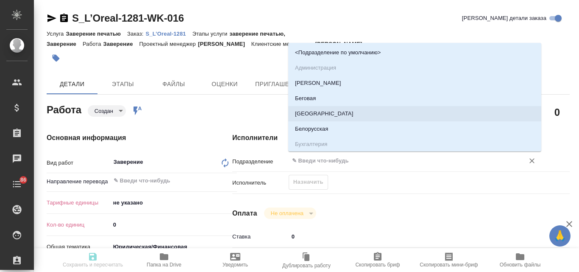
type textarea "x"
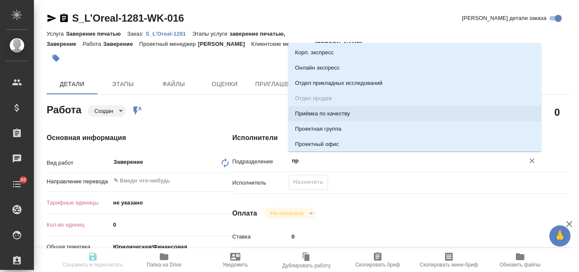
type input "про"
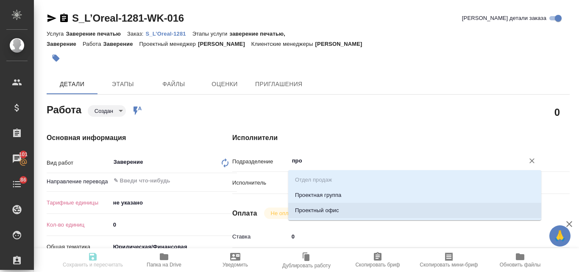
click at [340, 209] on li "Проектный офис" at bounding box center [414, 210] width 253 height 15
type textarea "x"
type input "Проектный офис"
type textarea "x"
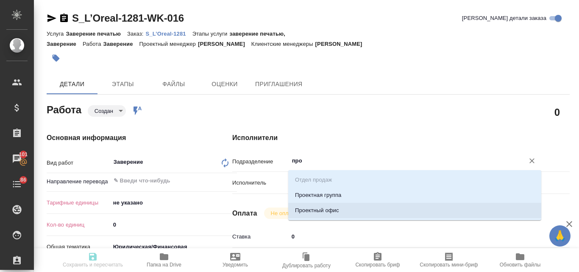
type textarea "x"
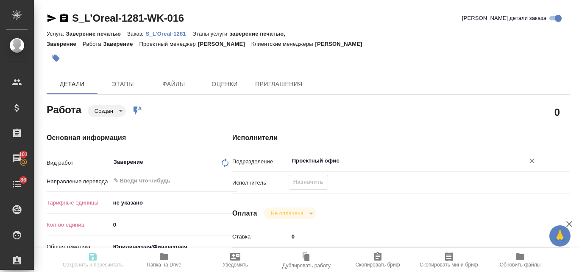
type input "Проектный офис"
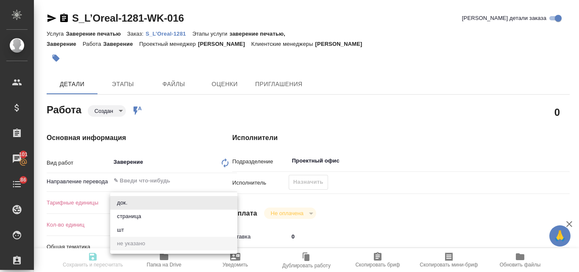
click at [130, 203] on body "🙏 .cls-1 fill:#fff; AWATERA Valyaeva [PERSON_NAME] Спецификации Заказы 101 Чаты…" at bounding box center [289, 136] width 579 height 272
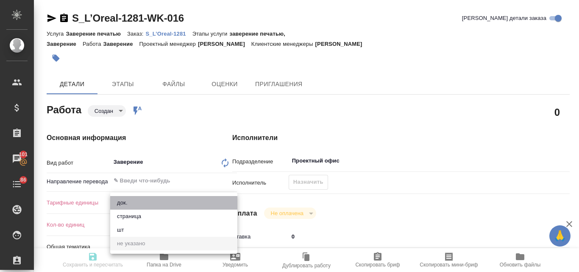
drag, startPoint x: 123, startPoint y: 200, endPoint x: 122, endPoint y: 204, distance: 4.6
click at [123, 200] on li "док." at bounding box center [173, 203] width 127 height 14
type textarea "x"
type input "5a8b1489cc6b4906c91bfd8b"
type textarea "x"
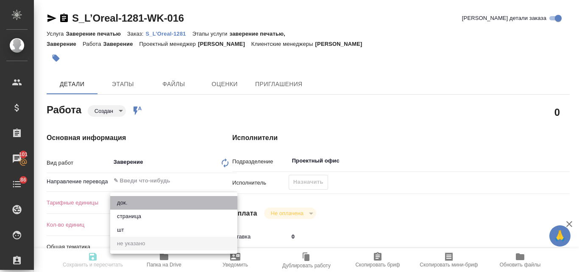
type textarea "x"
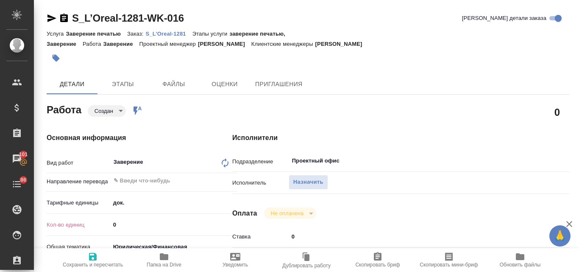
click at [120, 223] on input "0" at bounding box center [173, 224] width 127 height 12
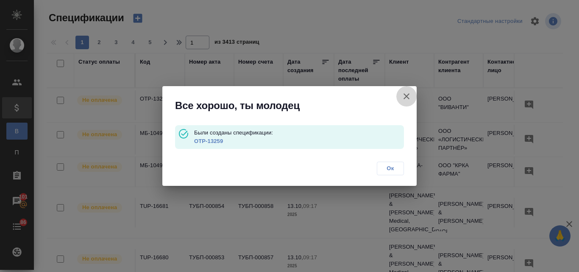
click at [406, 92] on icon "button" at bounding box center [406, 96] width 10 height 10
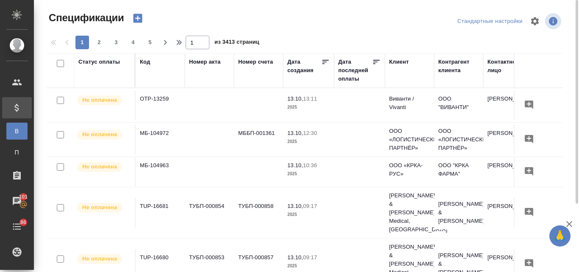
click at [135, 17] on icon "button" at bounding box center [137, 18] width 9 height 9
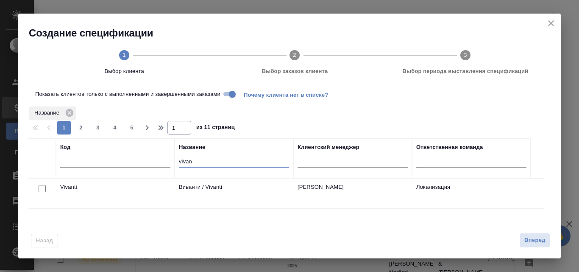
drag, startPoint x: 196, startPoint y: 163, endPoint x: 164, endPoint y: 156, distance: 33.4
click at [165, 156] on tr "Код Название vivan Клиентский менеджер Ответственная команда" at bounding box center [279, 158] width 502 height 40
type input "лореаль"
click at [42, 192] on input "checkbox" at bounding box center [42, 188] width 7 height 7
checkbox input "true"
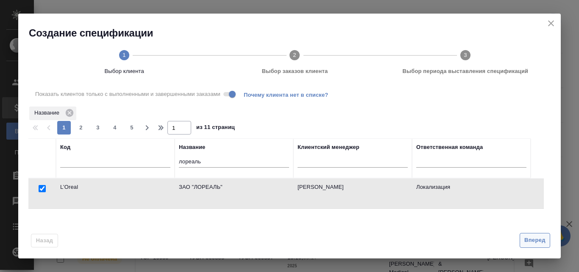
click at [529, 237] on span "Вперед" at bounding box center [534, 240] width 21 height 10
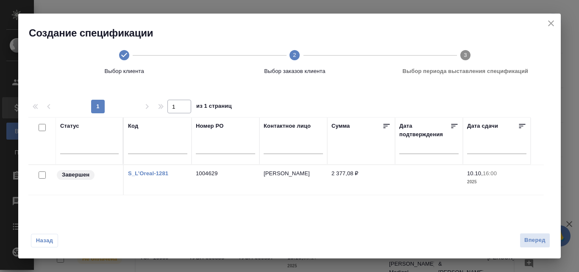
click at [42, 172] on input "checkbox" at bounding box center [42, 174] width 7 height 7
checkbox input "true"
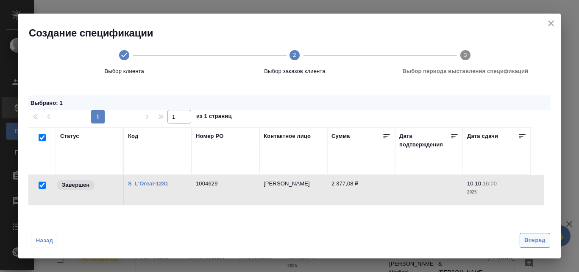
click at [531, 240] on span "Вперед" at bounding box center [534, 240] width 21 height 10
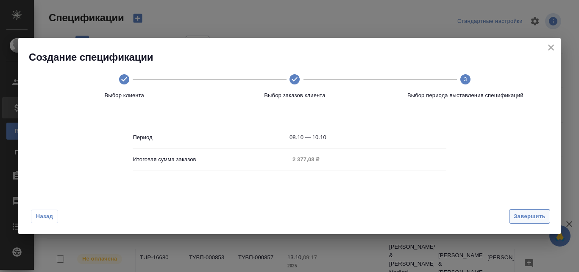
click at [519, 219] on span "Завершить" at bounding box center [530, 217] width 32 height 10
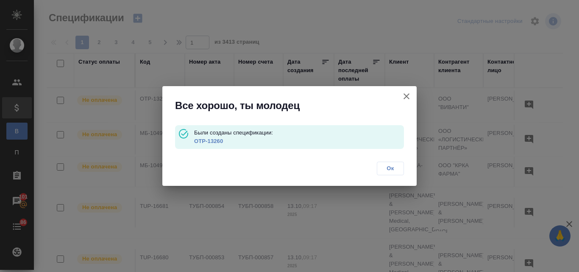
click at [204, 141] on link "OTP-13260" at bounding box center [208, 141] width 29 height 6
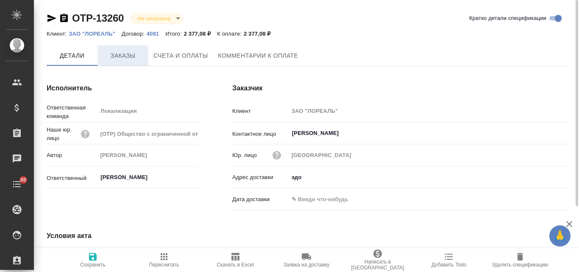
click at [117, 53] on span "Заказы" at bounding box center [123, 55] width 41 height 11
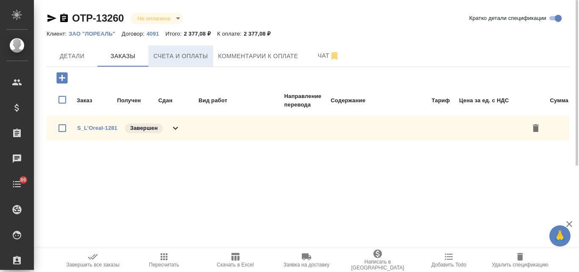
click at [170, 57] on span "Счета и оплаты" at bounding box center [180, 56] width 55 height 11
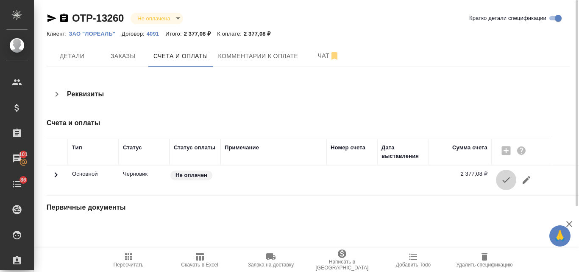
click at [505, 180] on icon "button" at bounding box center [506, 180] width 10 height 10
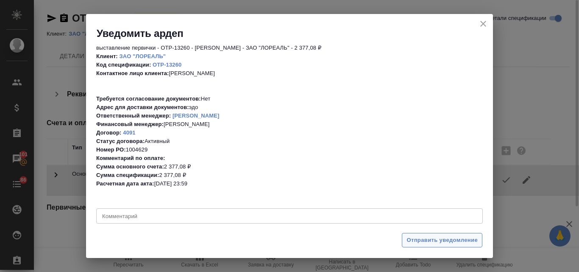
click at [424, 239] on span "Отправить уведомление" at bounding box center [442, 240] width 71 height 10
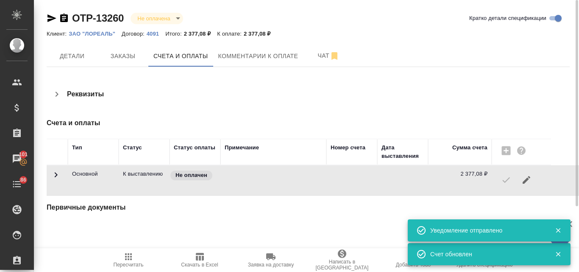
click at [47, 17] on icon "button" at bounding box center [52, 18] width 10 height 10
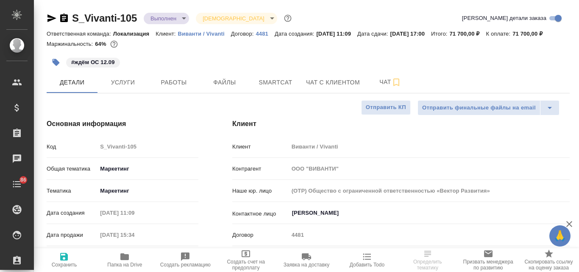
select select "RU"
click at [52, 16] on icon "button" at bounding box center [52, 18] width 10 height 10
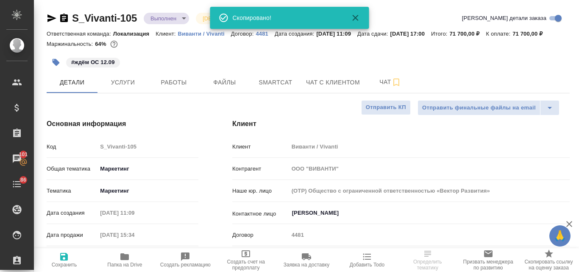
select select "RU"
type textarea "x"
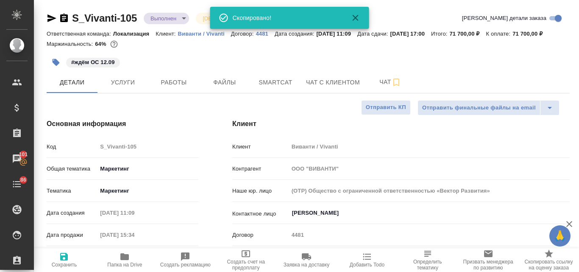
type textarea "x"
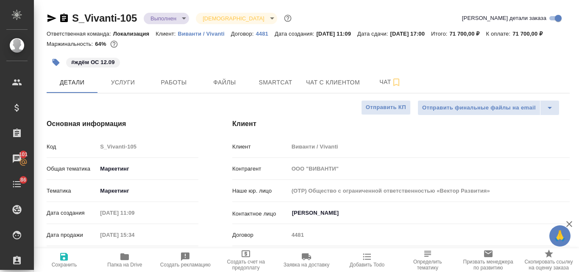
type textarea "x"
